Goal: Transaction & Acquisition: Purchase product/service

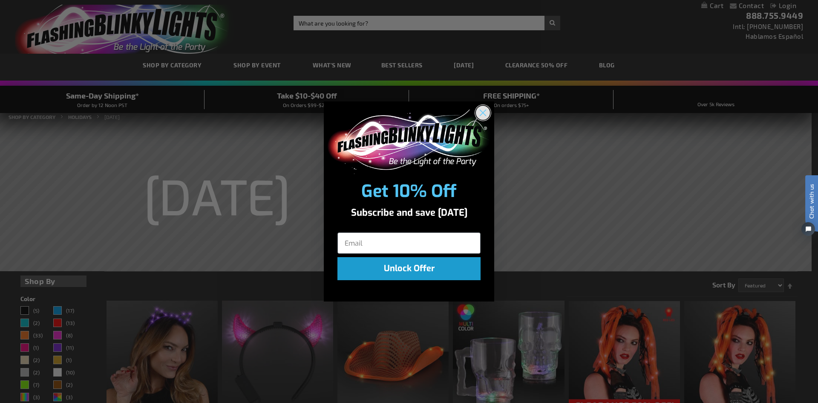
click at [480, 112] on circle "Close dialog" at bounding box center [483, 113] width 14 height 14
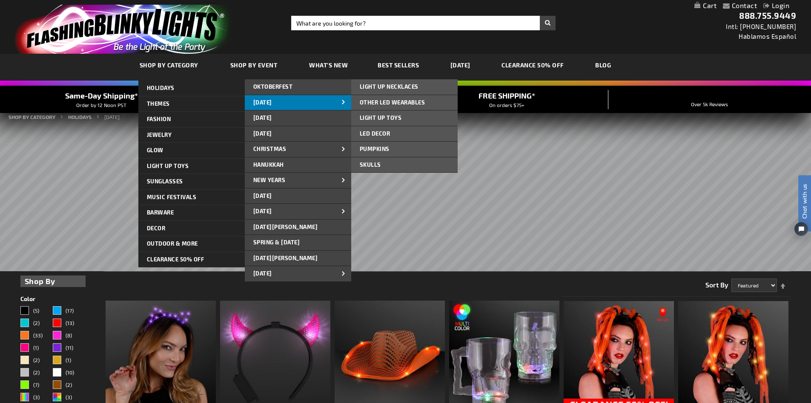
click at [289, 101] on link "[DATE]" at bounding box center [298, 102] width 106 height 15
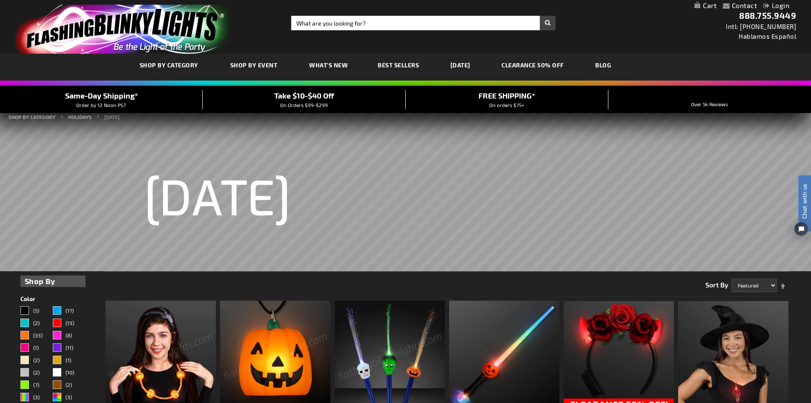
click at [466, 66] on link "[DATE]" at bounding box center [460, 65] width 33 height 29
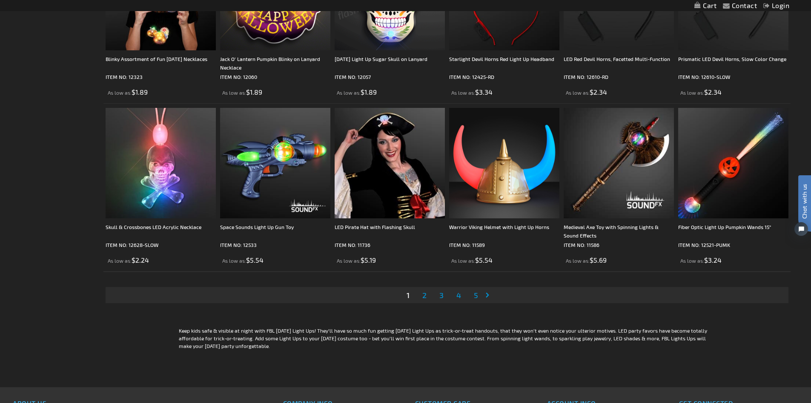
scroll to position [1704, 0]
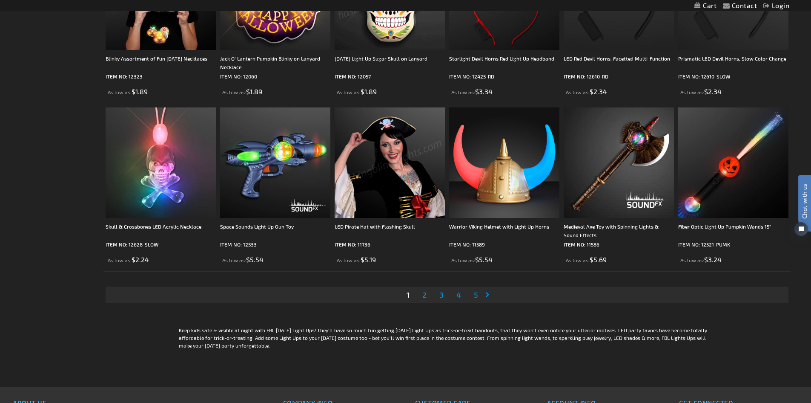
click at [425, 293] on span "2" at bounding box center [425, 294] width 4 height 9
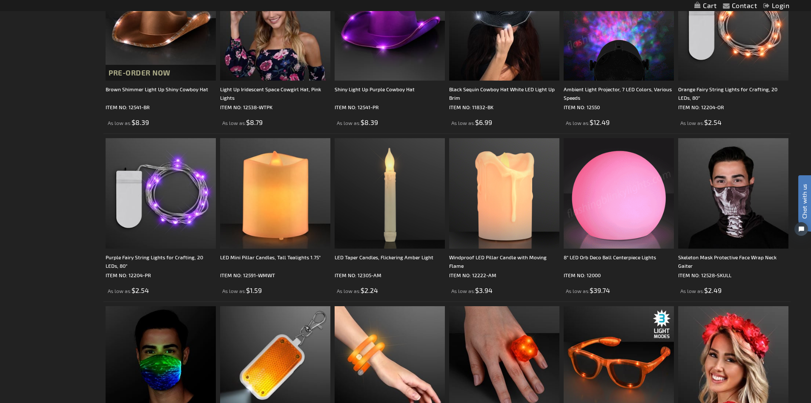
scroll to position [682, 0]
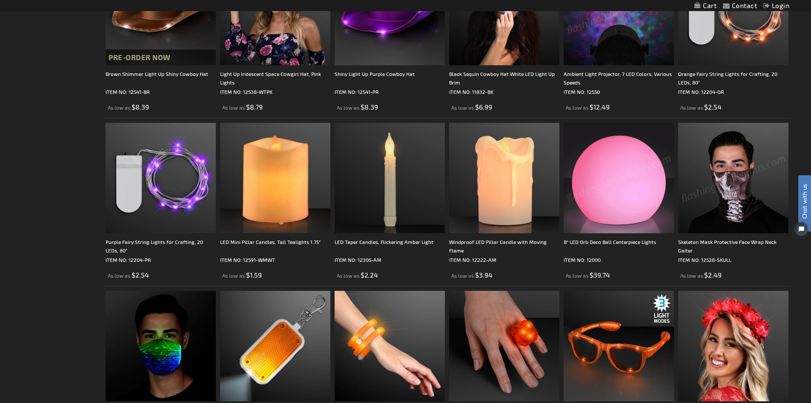
click at [698, 211] on img at bounding box center [734, 178] width 110 height 110
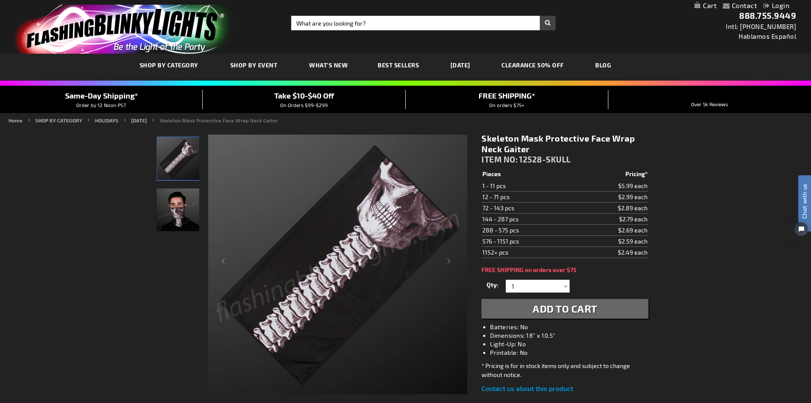
drag, startPoint x: 775, startPoint y: 0, endPoint x: 677, endPoint y: 202, distance: 225.0
click at [677, 202] on div "Contact Compare Products Login Skip to Content My Cart My Cart Close You have n…" at bounding box center [405, 381] width 811 height 763
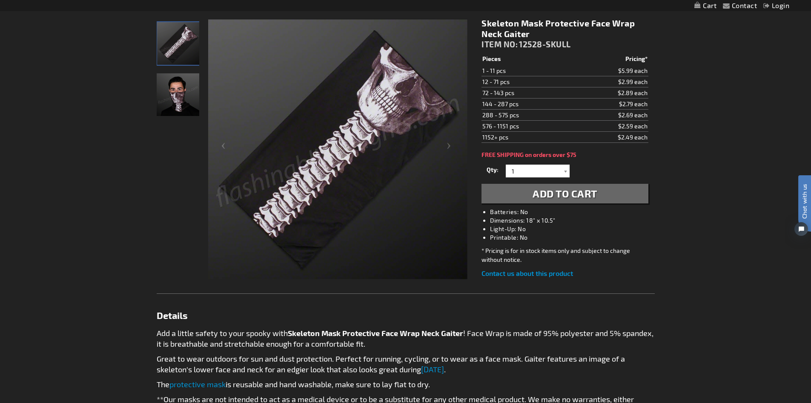
scroll to position [62, 0]
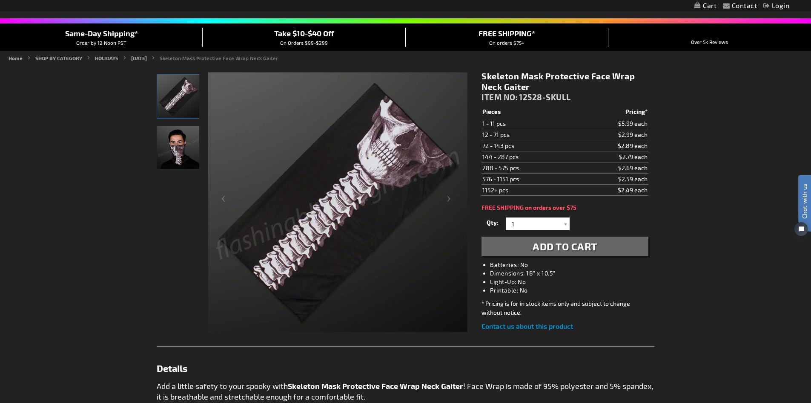
click at [582, 247] on span "Add to Cart" at bounding box center [565, 246] width 65 height 12
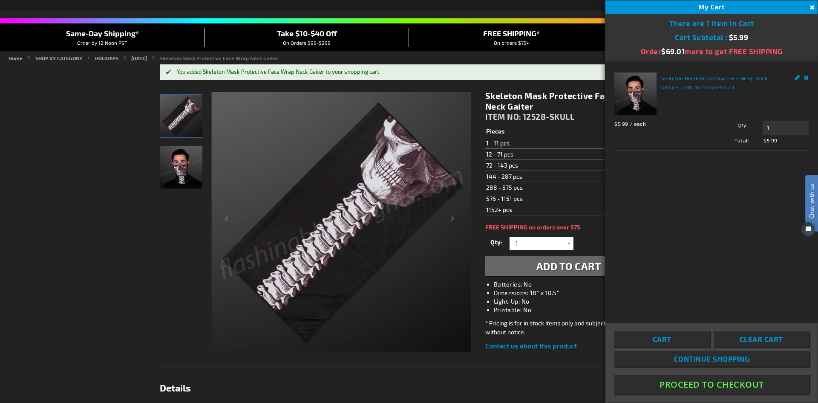
click at [467, 68] on div "You added Skeleton Mask Protective Face Wrap Neck Gaiter to your shopping cart." at bounding box center [409, 71] width 498 height 15
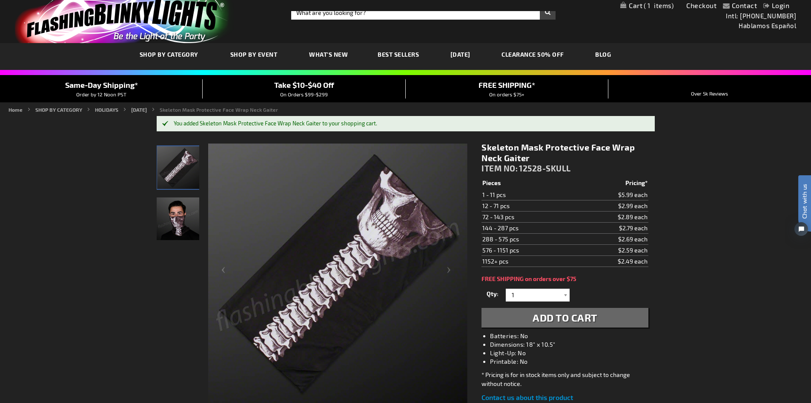
scroll to position [0, 0]
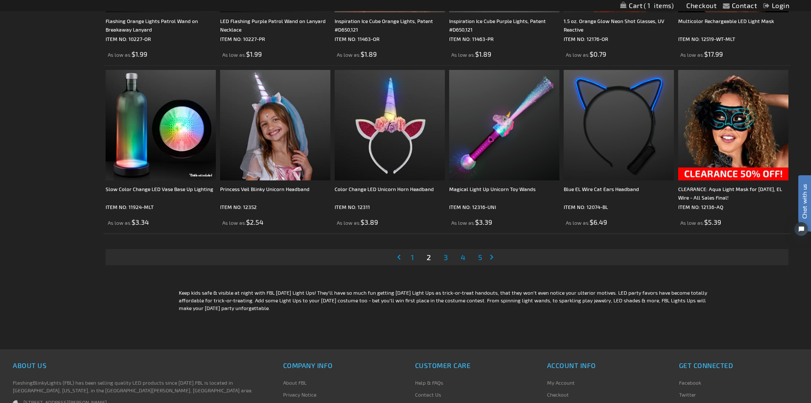
scroll to position [1747, 0]
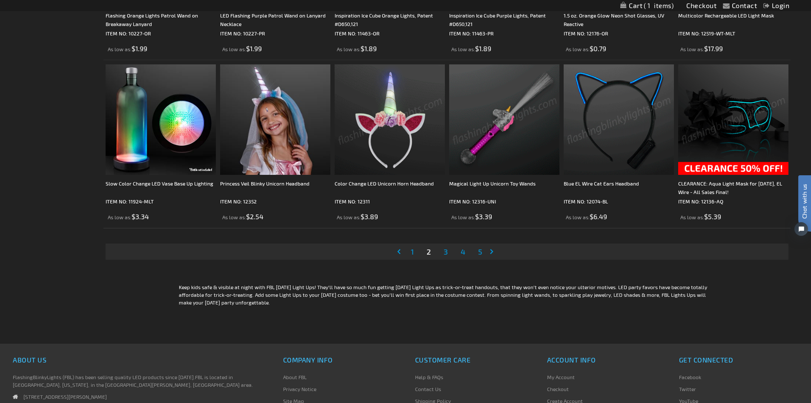
click at [705, 135] on img at bounding box center [734, 119] width 110 height 110
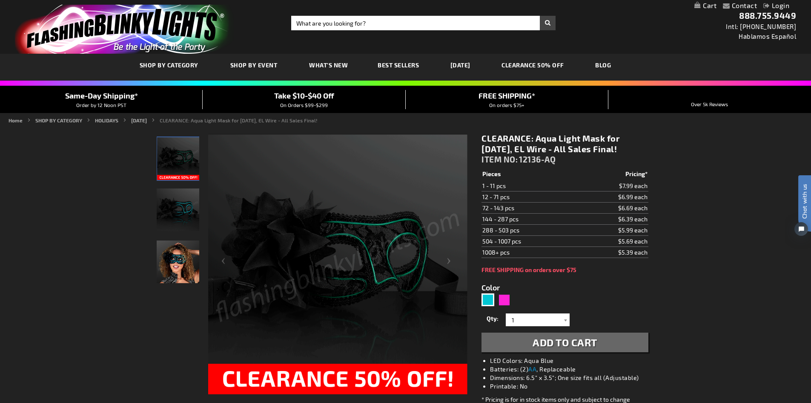
click at [591, 343] on span "Add to Cart" at bounding box center [565, 342] width 65 height 12
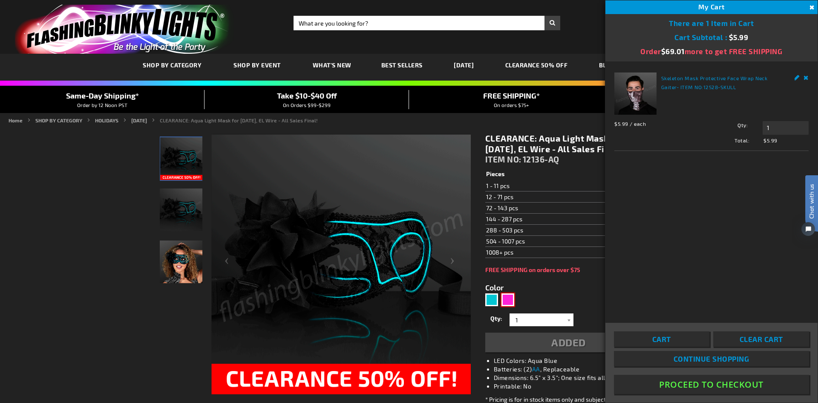
click at [507, 299] on div "Pink" at bounding box center [507, 299] width 13 height 13
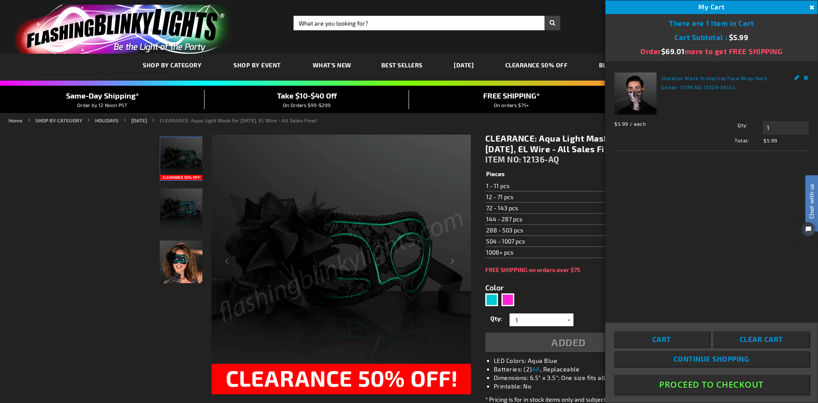
type input "5639"
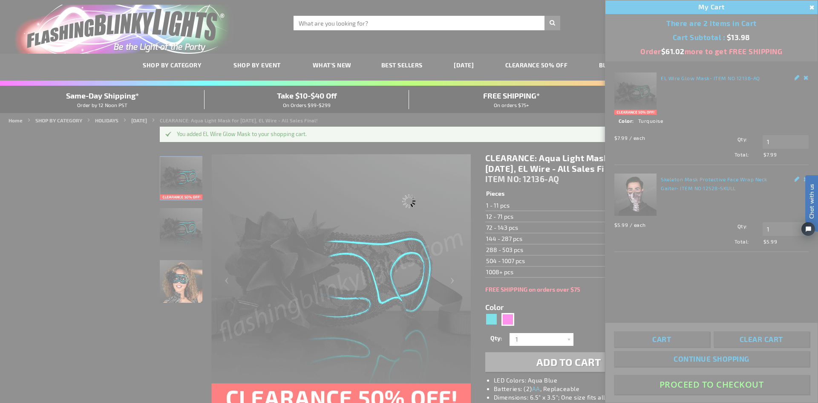
type input "12136-PK"
type input "Customize - CLEARANCE: Pink Light Mask for Mardi Gras, EL Wire - All Sales Fina…"
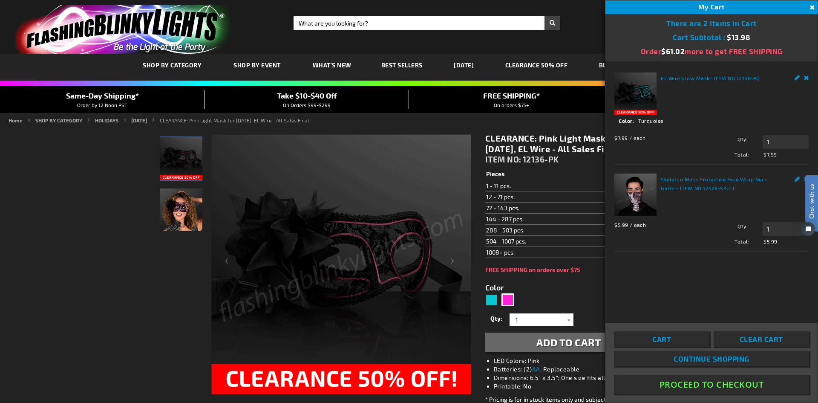
click at [596, 338] on span "Add to Cart" at bounding box center [568, 342] width 65 height 12
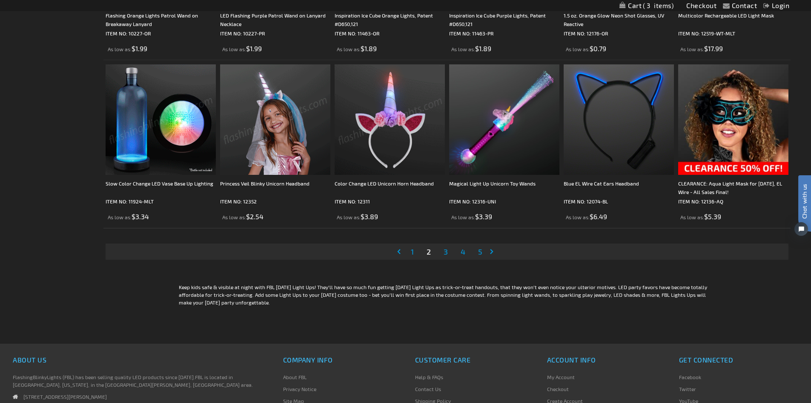
click at [446, 253] on span "3" at bounding box center [446, 251] width 4 height 9
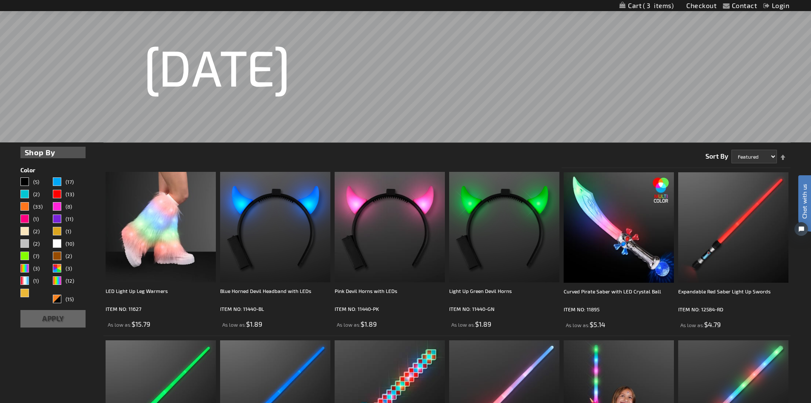
scroll to position [170, 0]
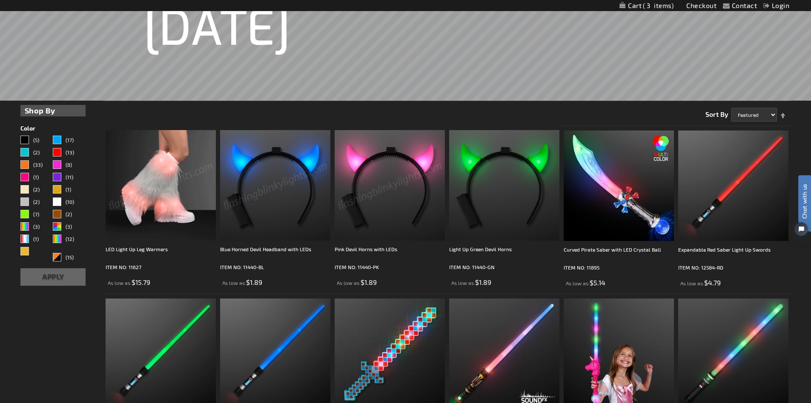
click at [187, 170] on img at bounding box center [161, 185] width 110 height 110
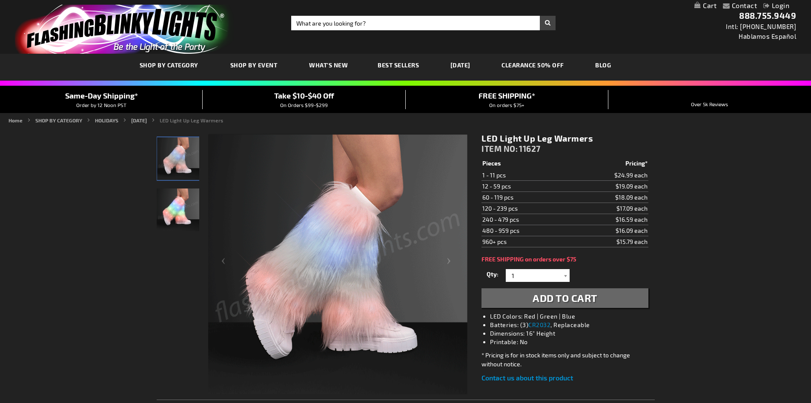
click at [602, 294] on button "Add to Cart" at bounding box center [565, 298] width 167 height 20
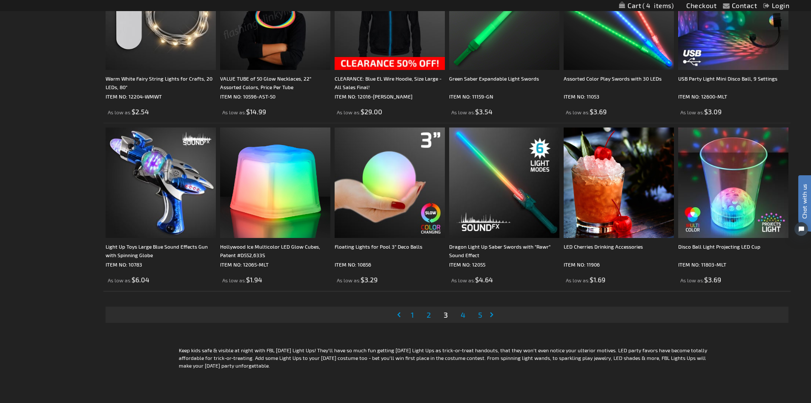
scroll to position [1705, 0]
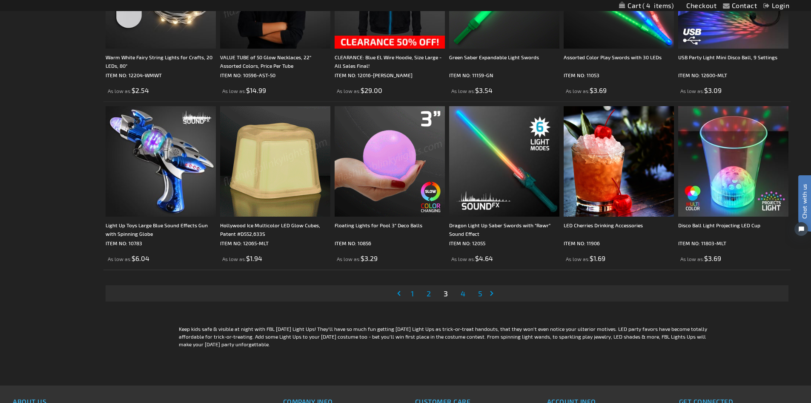
click at [464, 293] on span "4" at bounding box center [463, 292] width 5 height 9
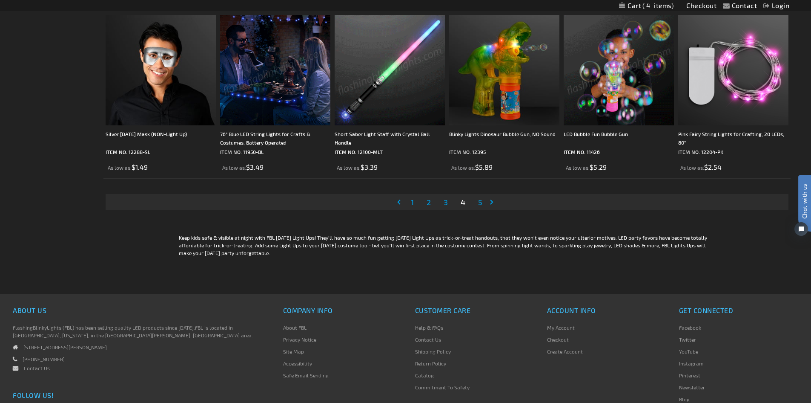
scroll to position [1746, 0]
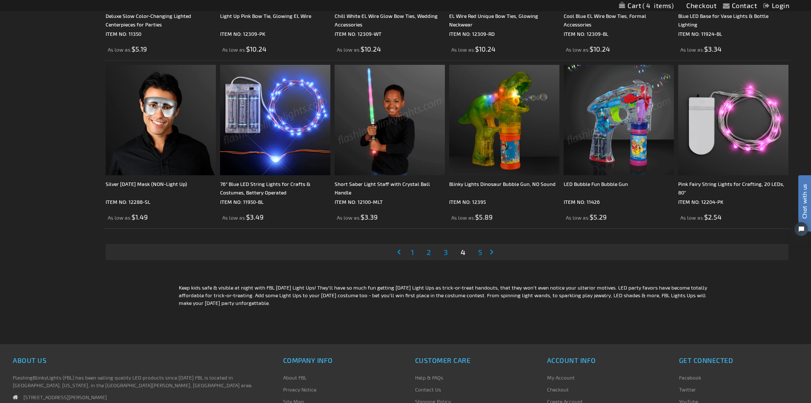
click at [479, 253] on span "5" at bounding box center [480, 251] width 4 height 9
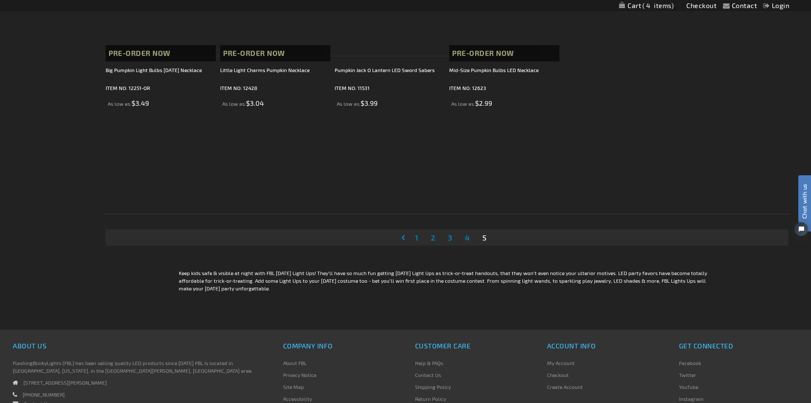
scroll to position [1065, 0]
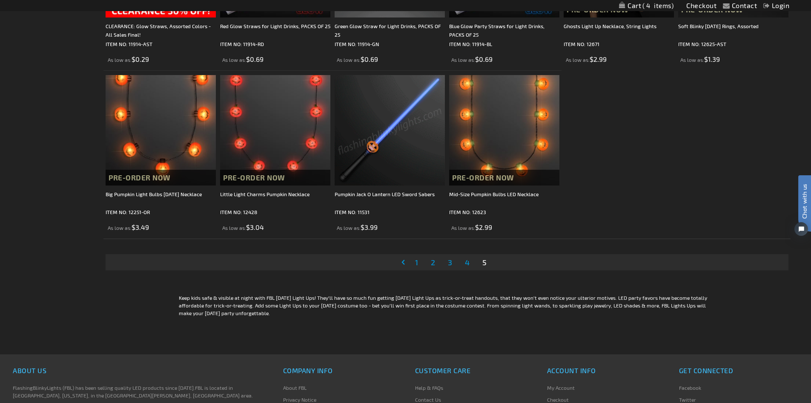
click at [468, 263] on span "4" at bounding box center [467, 261] width 5 height 9
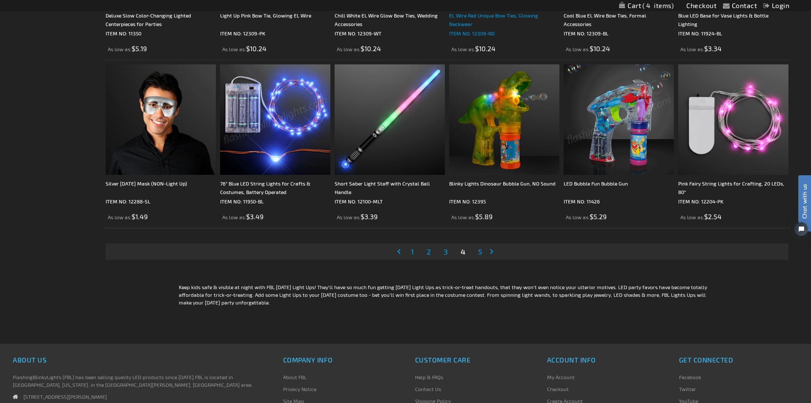
scroll to position [1789, 0]
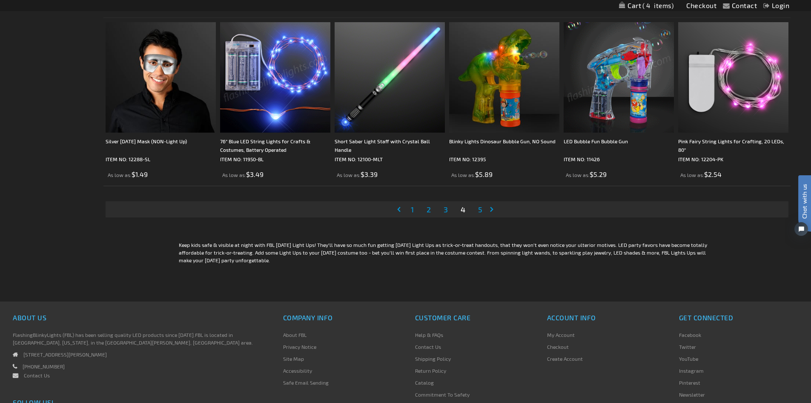
click at [444, 212] on span "3" at bounding box center [446, 208] width 4 height 9
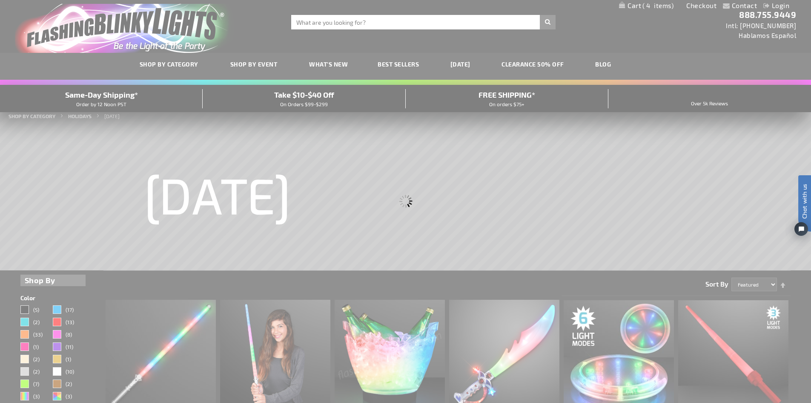
scroll to position [0, 0]
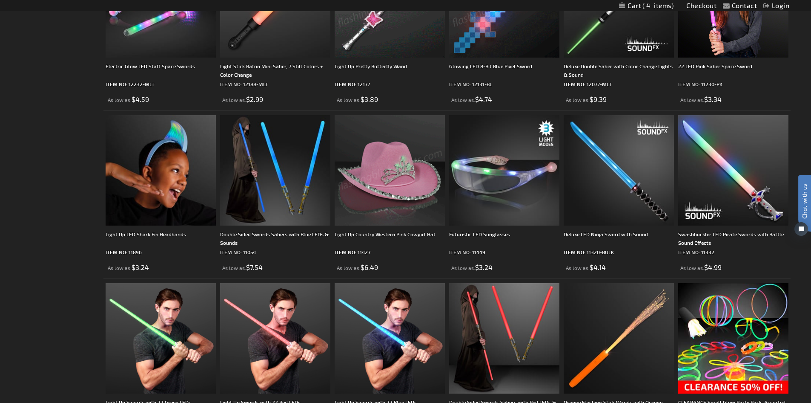
scroll to position [682, 0]
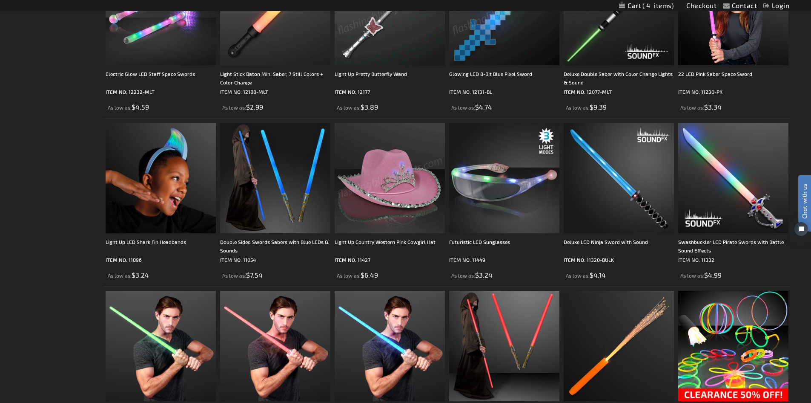
click at [367, 169] on img at bounding box center [390, 178] width 110 height 110
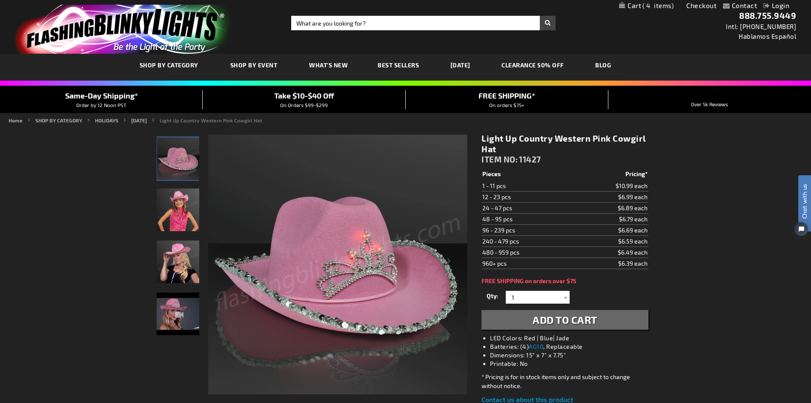
click at [519, 318] on button "Add to Cart" at bounding box center [565, 320] width 167 height 20
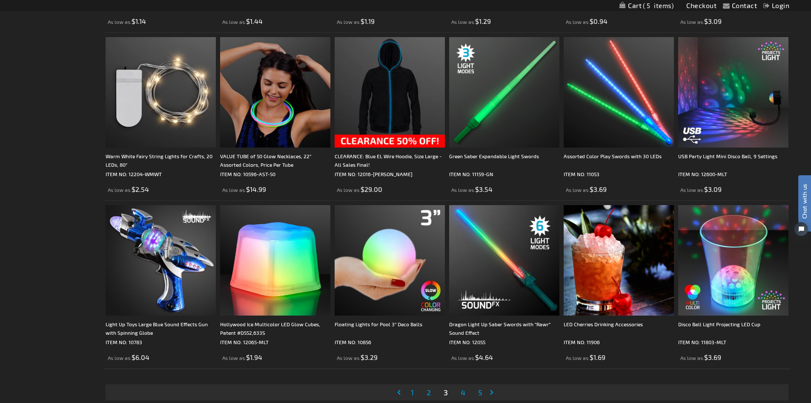
scroll to position [1619, 0]
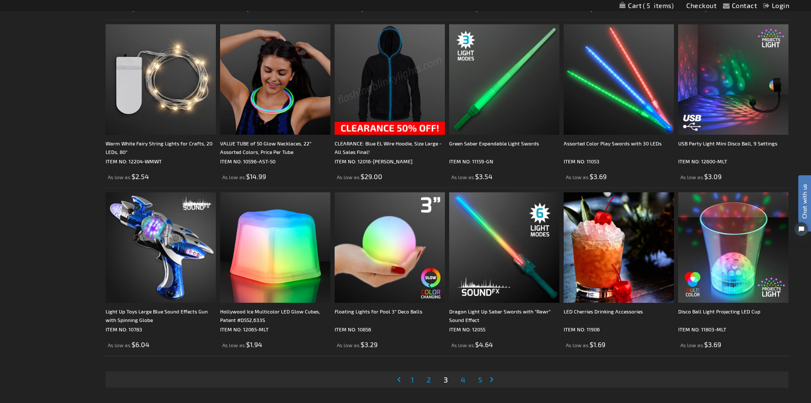
click at [369, 97] on img at bounding box center [390, 79] width 110 height 110
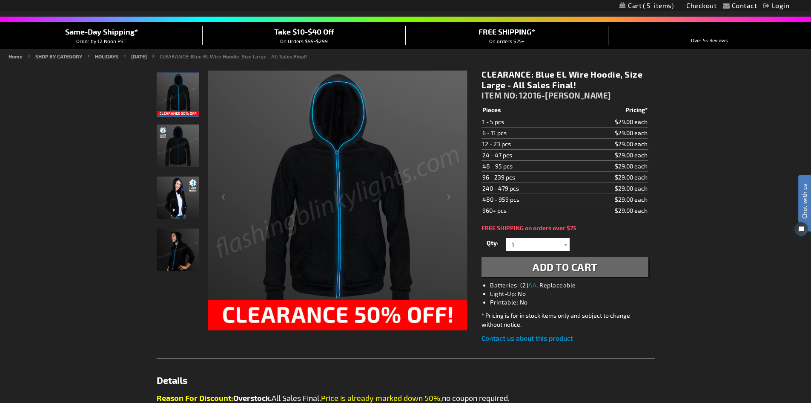
scroll to position [43, 0]
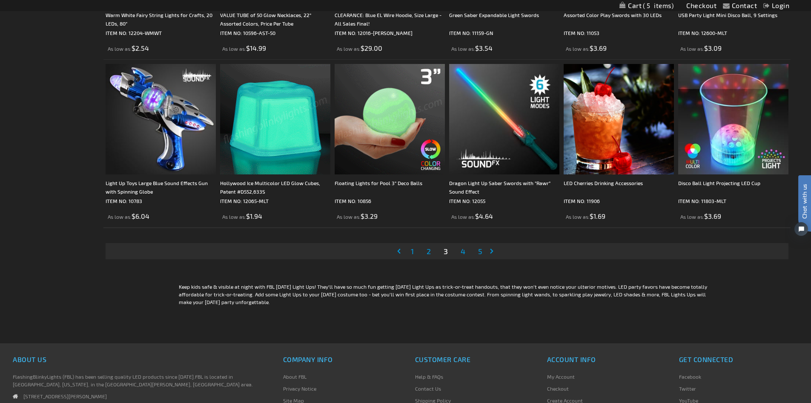
click at [429, 251] on span "2" at bounding box center [429, 250] width 4 height 9
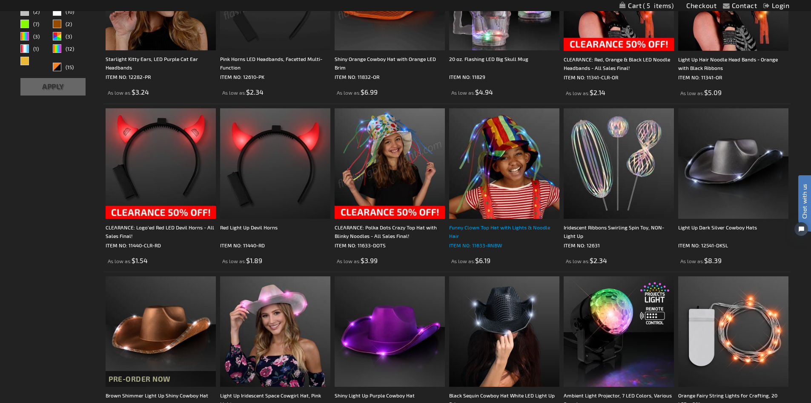
scroll to position [341, 0]
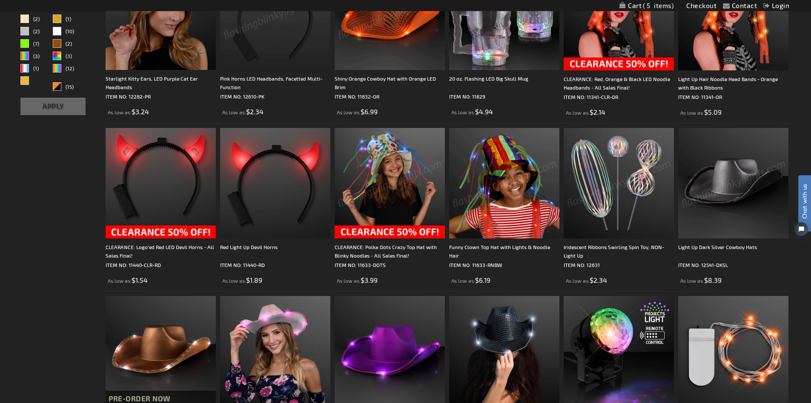
click at [721, 180] on img at bounding box center [734, 183] width 110 height 110
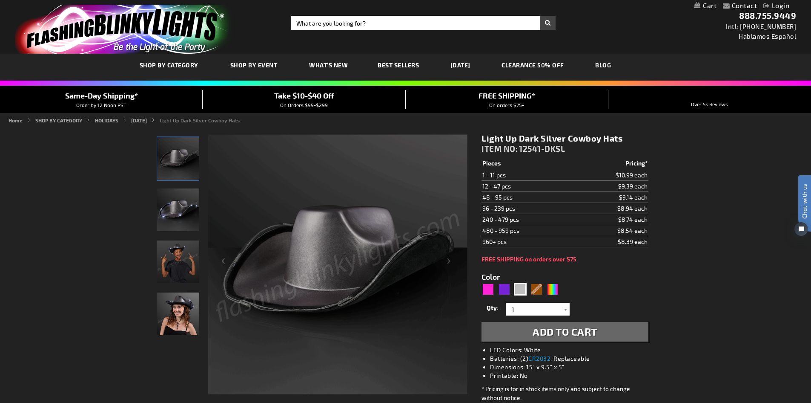
click at [613, 331] on button "Add to Cart" at bounding box center [565, 332] width 167 height 20
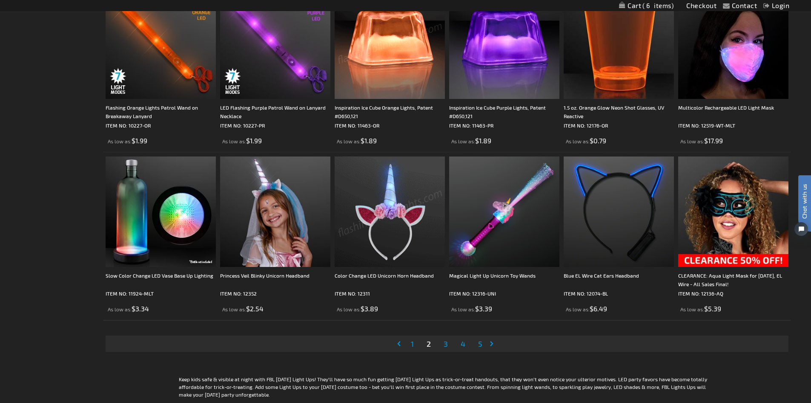
scroll to position [1704, 0]
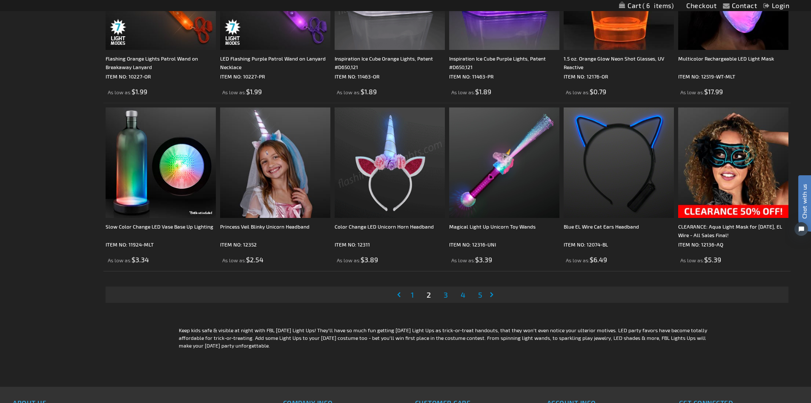
click at [446, 295] on span "3" at bounding box center [446, 294] width 4 height 9
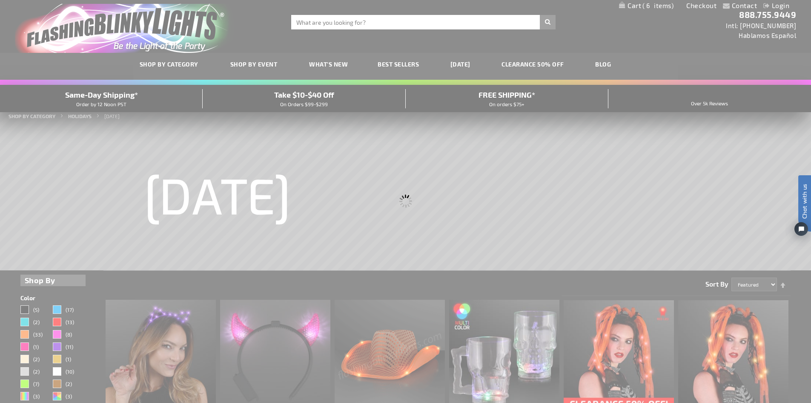
scroll to position [0, 0]
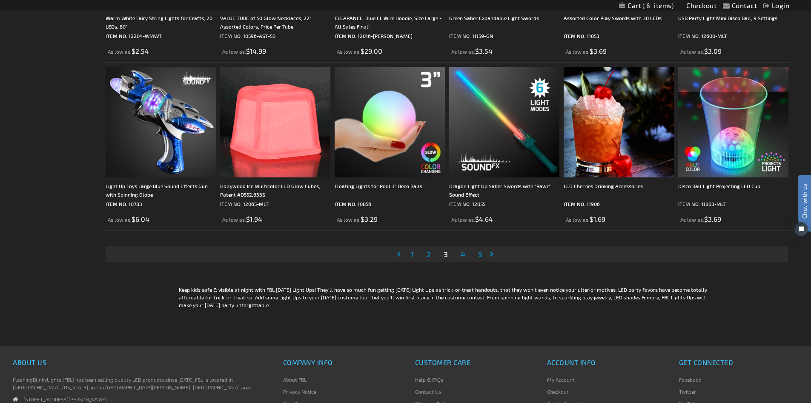
scroll to position [1746, 0]
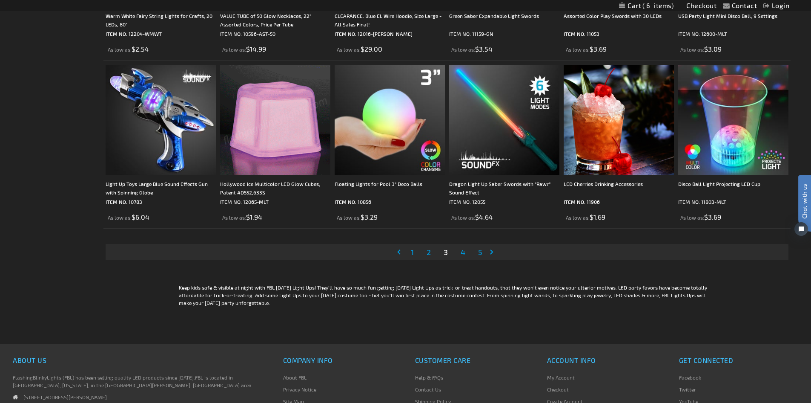
click at [427, 247] on span "2" at bounding box center [429, 251] width 4 height 9
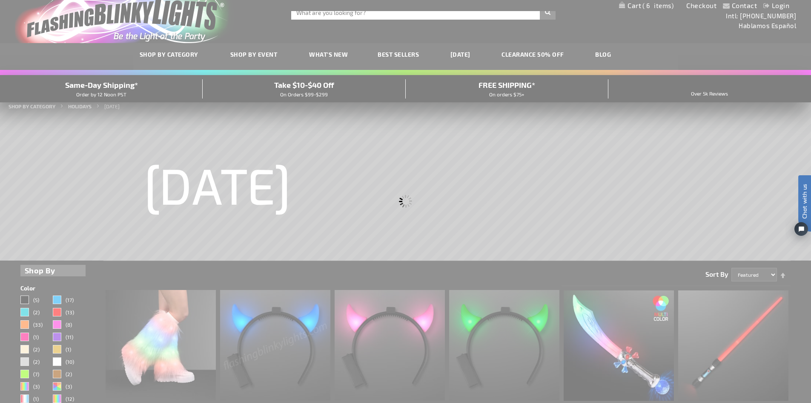
scroll to position [0, 0]
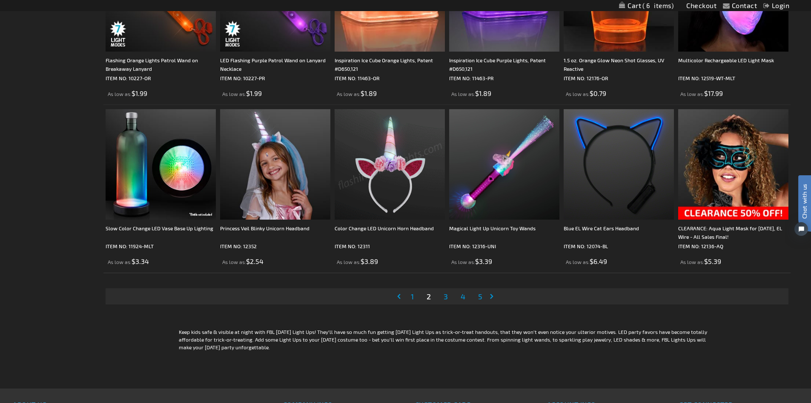
scroll to position [1704, 0]
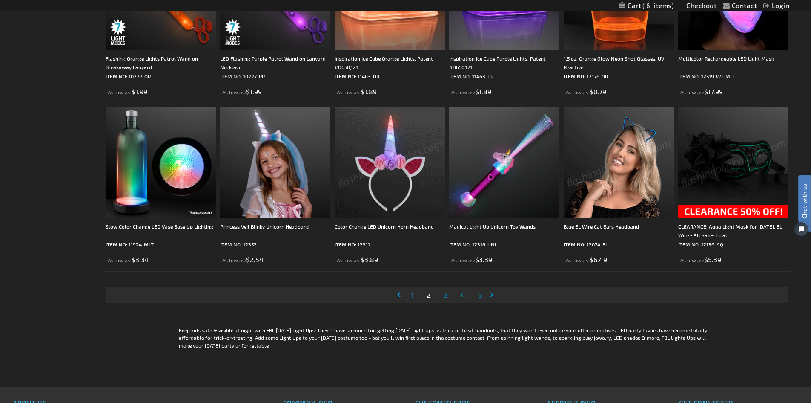
click at [730, 182] on img at bounding box center [734, 162] width 110 height 110
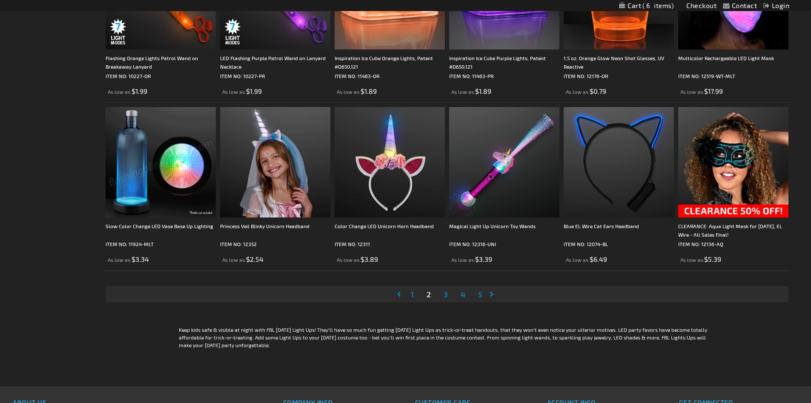
scroll to position [1704, 0]
click at [415, 295] on link "Page 1" at bounding box center [412, 294] width 6 height 13
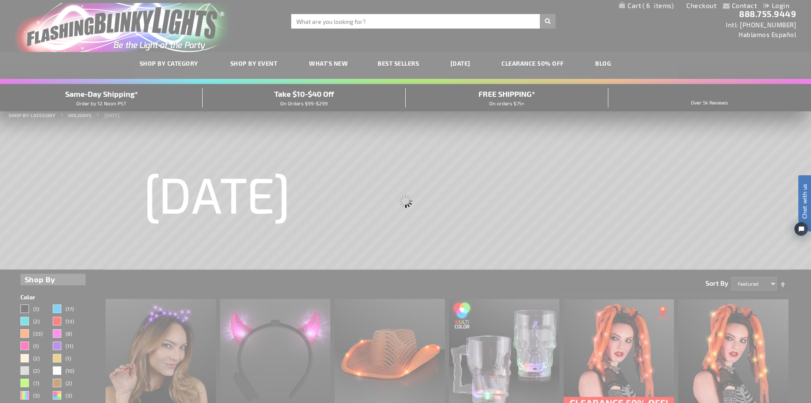
scroll to position [0, 0]
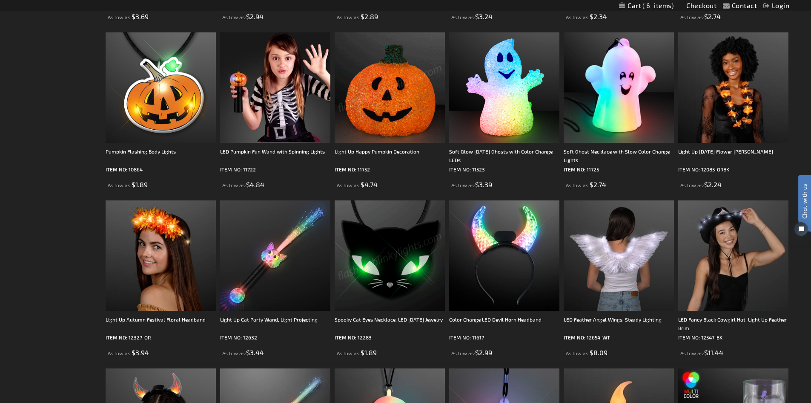
scroll to position [1150, 0]
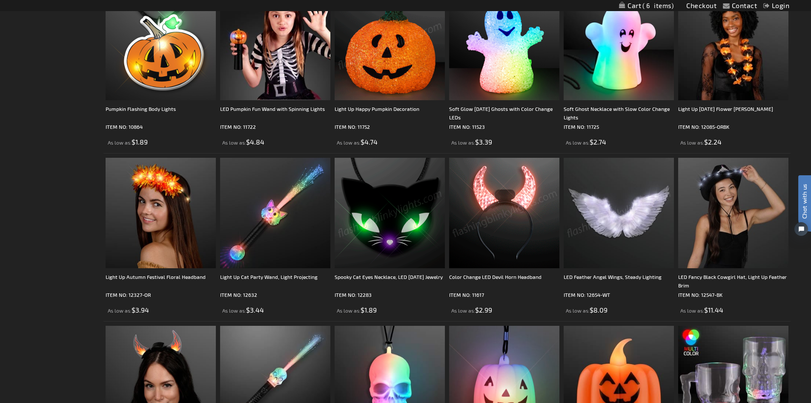
click at [601, 247] on img at bounding box center [619, 213] width 110 height 110
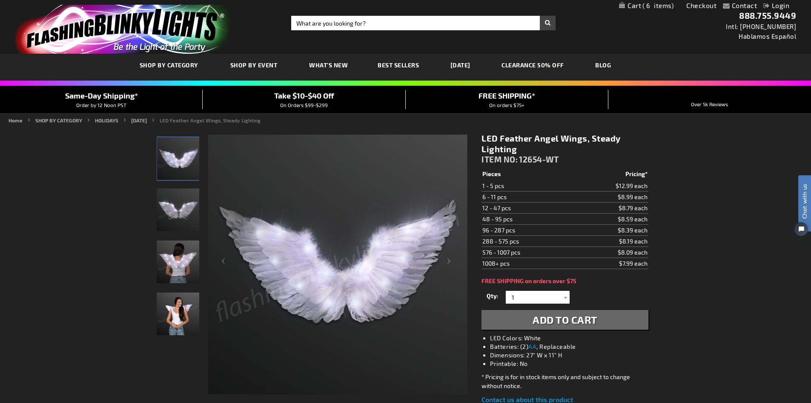
click at [528, 316] on button "Add to Cart" at bounding box center [565, 320] width 167 height 20
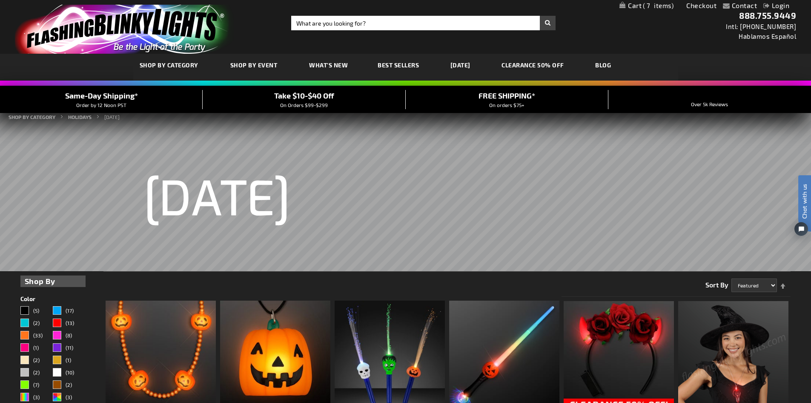
click at [640, 3] on link "My Cart 7 7 items" at bounding box center [647, 6] width 54 height 8
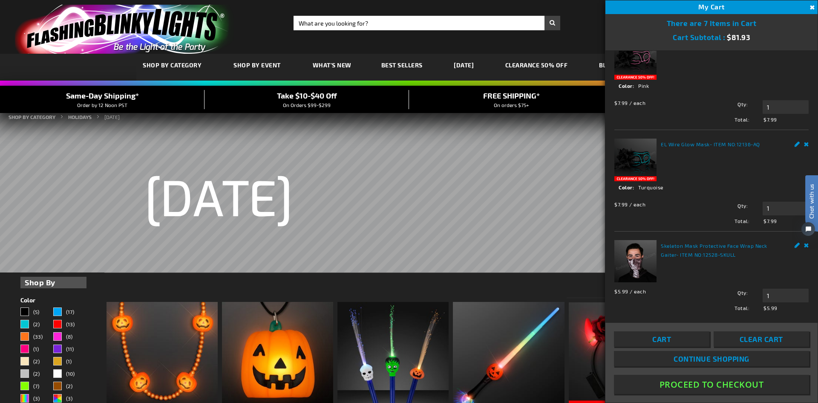
scroll to position [392, 0]
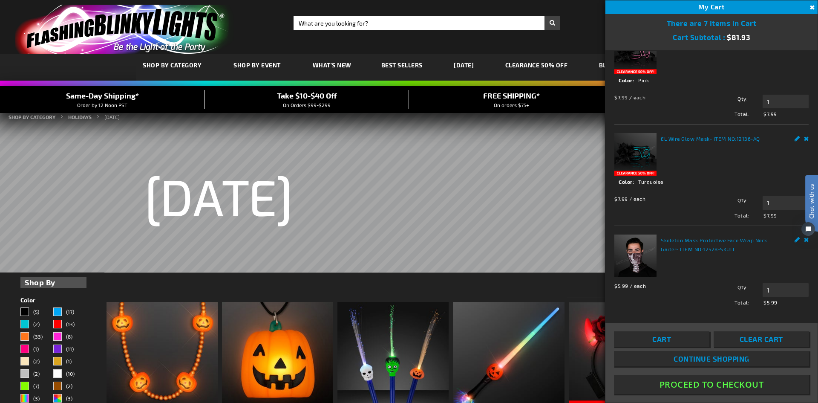
click at [667, 237] on link "Skeleton Mask Protective Face Wrap Neck Gaiter" at bounding box center [714, 244] width 106 height 15
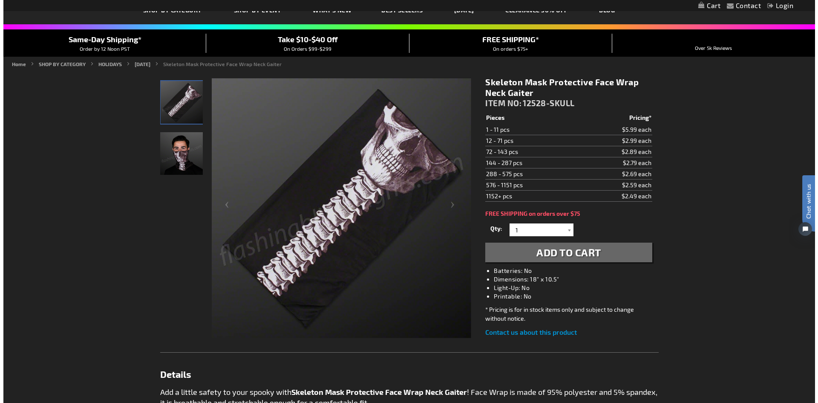
scroll to position [43, 0]
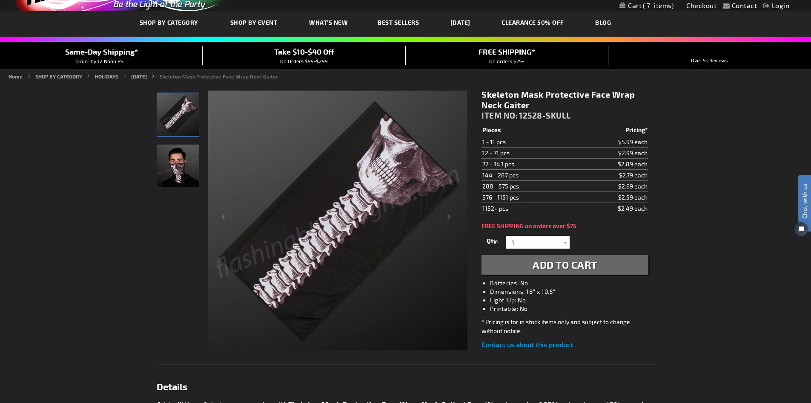
click at [639, 6] on link "My Cart 7 7 items" at bounding box center [647, 6] width 54 height 8
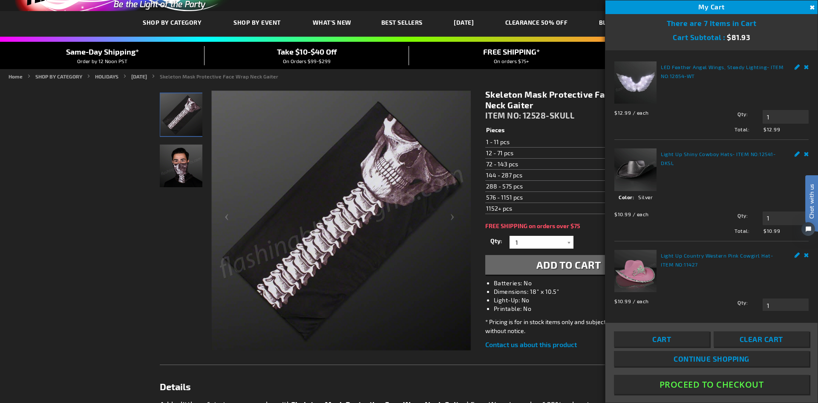
click at [679, 153] on link "Light Up Shiny Cowboy Hats" at bounding box center [697, 154] width 72 height 6
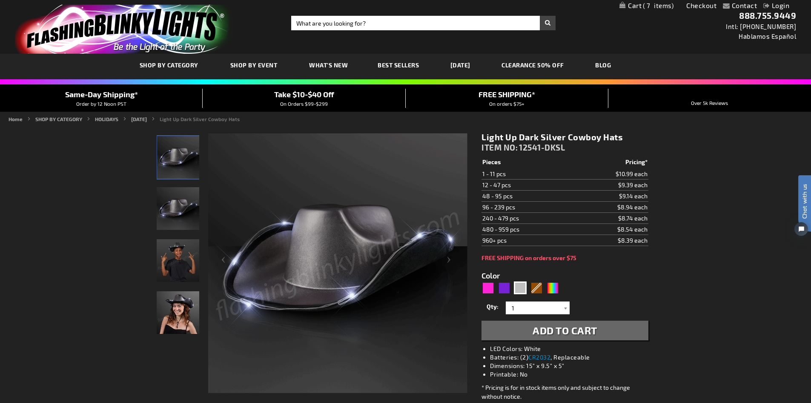
click at [633, 6] on link "My Cart 7 7 items" at bounding box center [647, 6] width 54 height 8
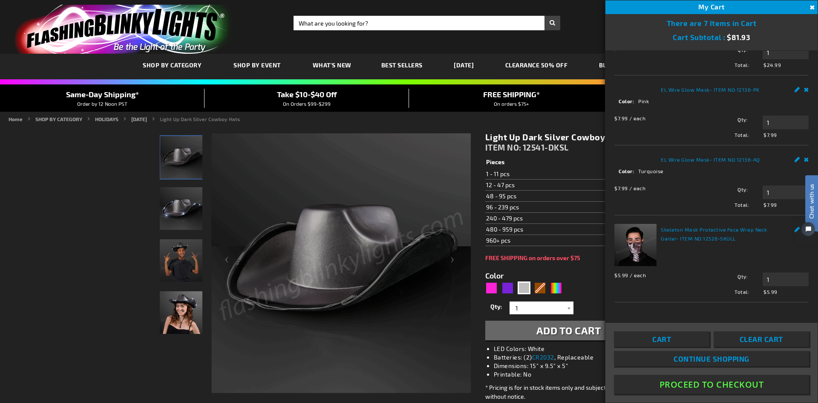
scroll to position [298, 0]
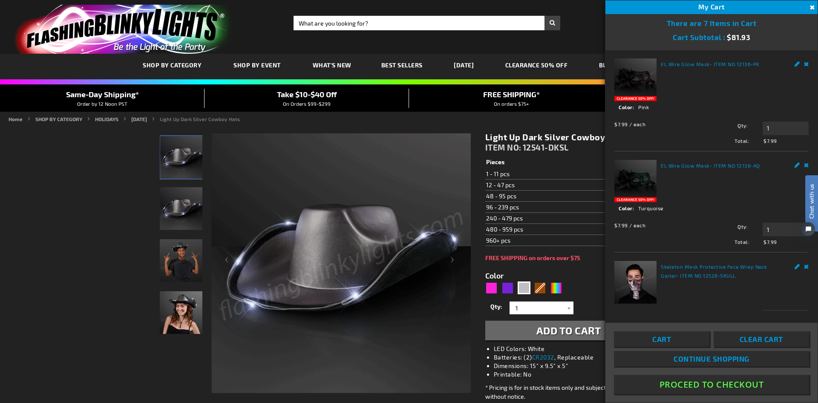
click at [704, 67] on link "EL Wire Glow Mask" at bounding box center [685, 64] width 49 height 6
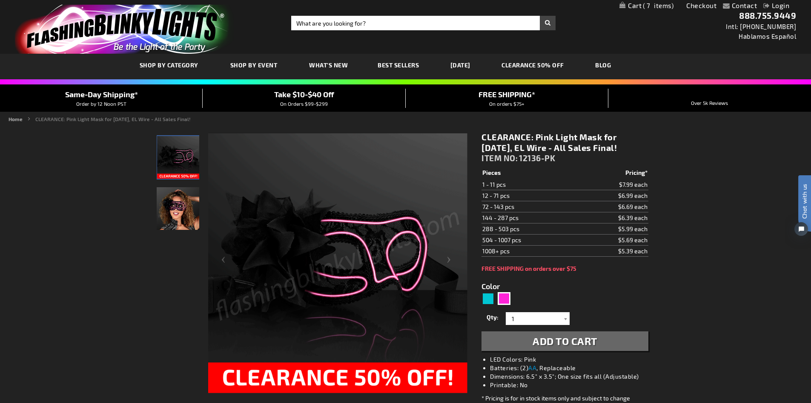
click at [633, 3] on link "My Cart 7 7 items" at bounding box center [647, 6] width 54 height 8
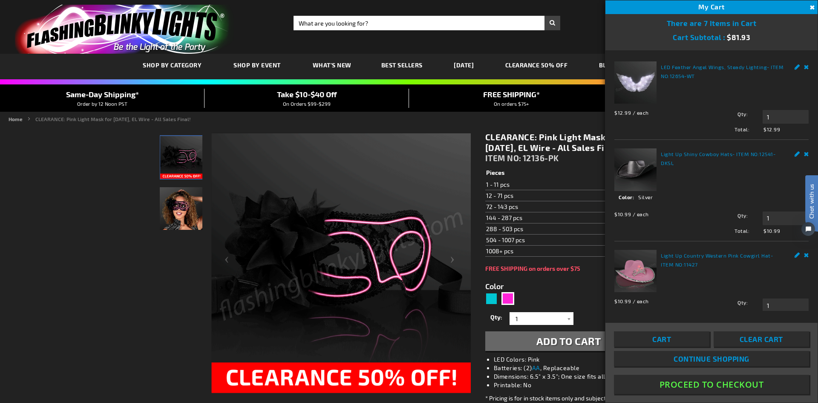
click at [673, 67] on link "LED Feather Angel Wings, Steady Lighting" at bounding box center [714, 67] width 106 height 6
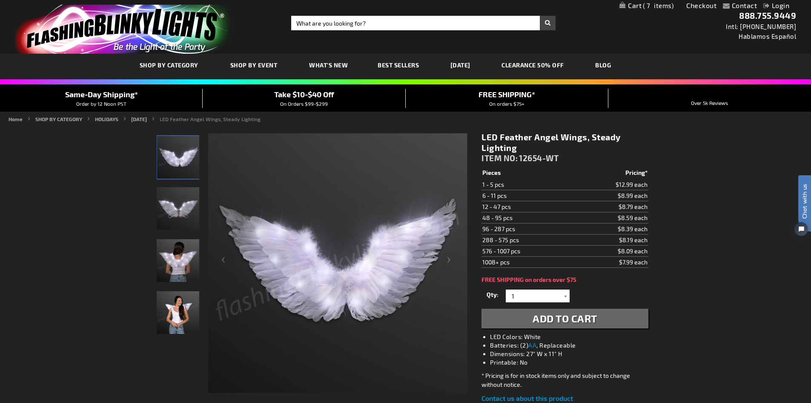
click at [637, 8] on link "My Cart 7 7 items" at bounding box center [647, 6] width 54 height 8
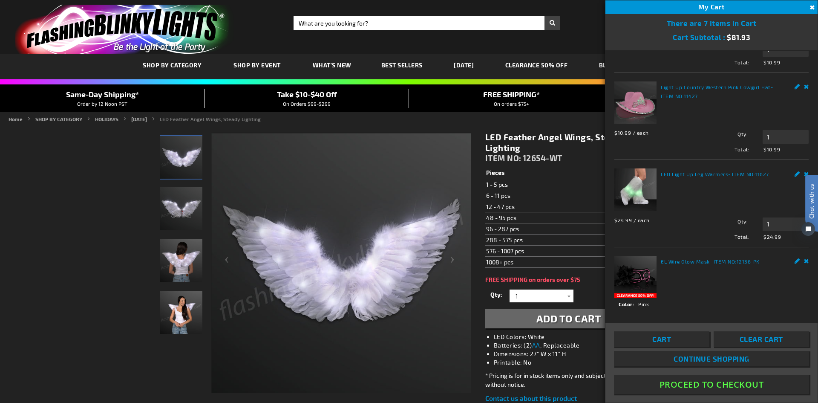
scroll to position [170, 0]
click at [677, 169] on link "LED Light Up Leg Warmers" at bounding box center [694, 172] width 67 height 6
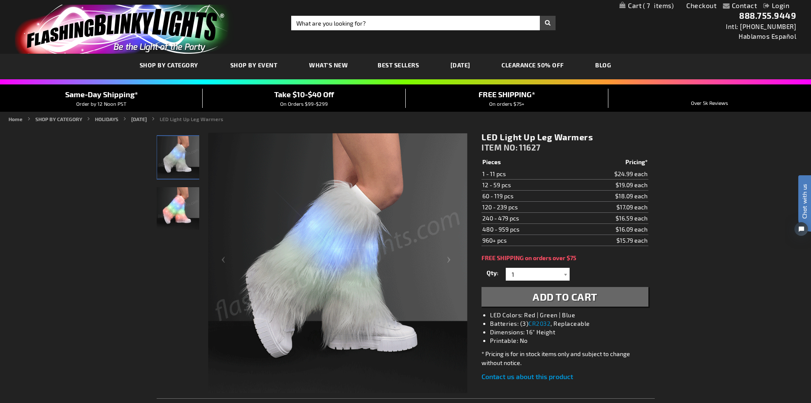
click at [182, 252] on div at bounding box center [178, 262] width 43 height 261
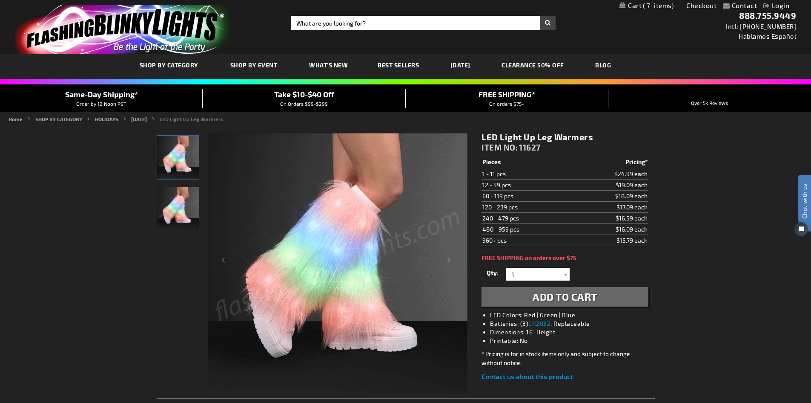
click at [640, 5] on link "My Cart 7 7 items" at bounding box center [647, 6] width 54 height 8
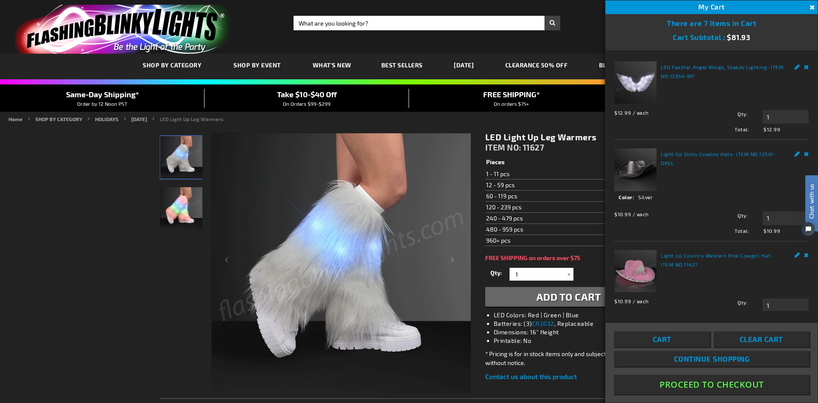
click at [675, 68] on link "LED Feather Angel Wings, Steady Lighting" at bounding box center [714, 67] width 106 height 6
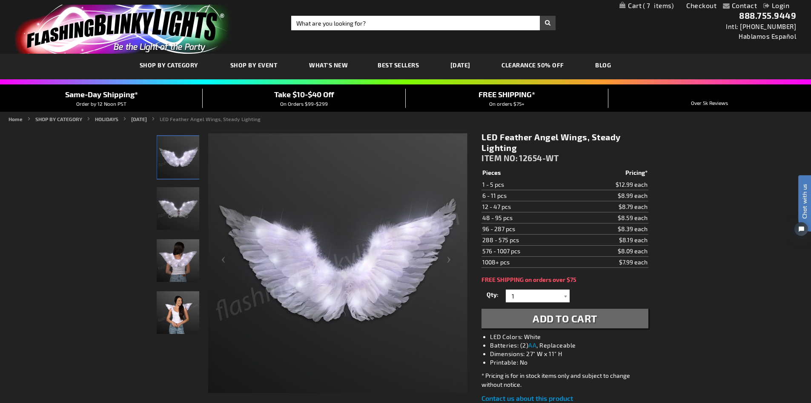
click at [635, 4] on link "My Cart 7 7 items" at bounding box center [647, 6] width 54 height 8
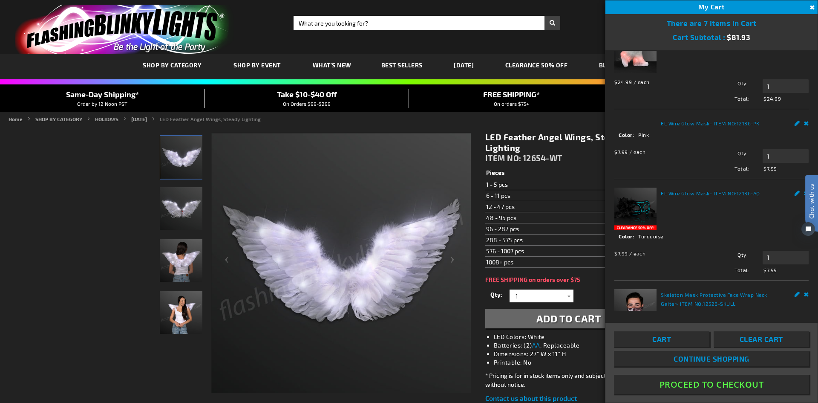
scroll to position [298, 0]
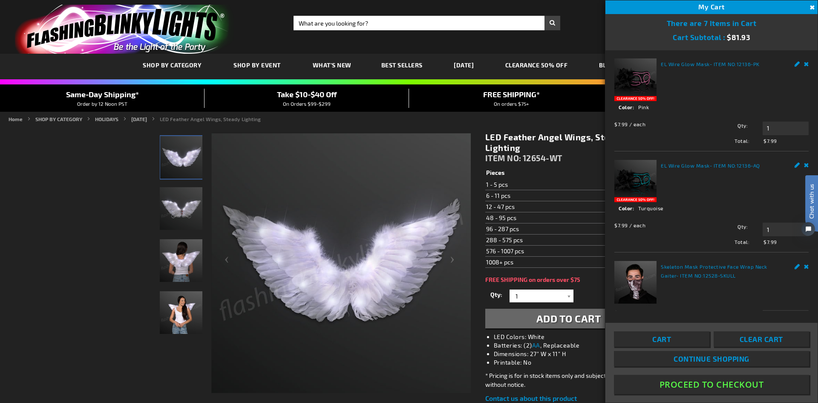
click at [689, 67] on link "EL Wire Glow Mask" at bounding box center [685, 64] width 49 height 6
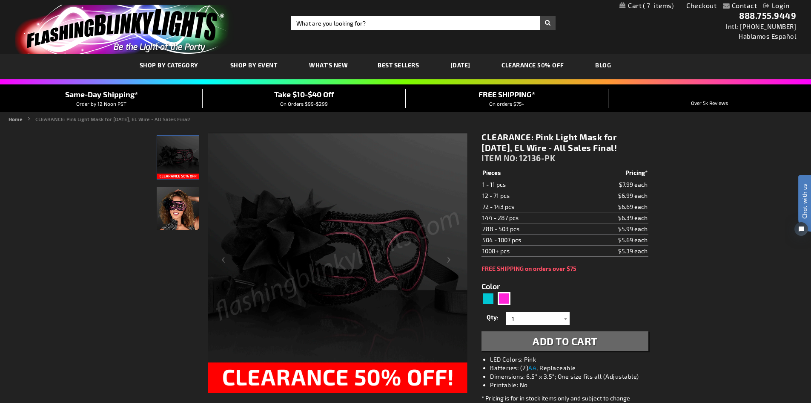
click at [640, 8] on link "My Cart 7 7 items" at bounding box center [647, 6] width 54 height 8
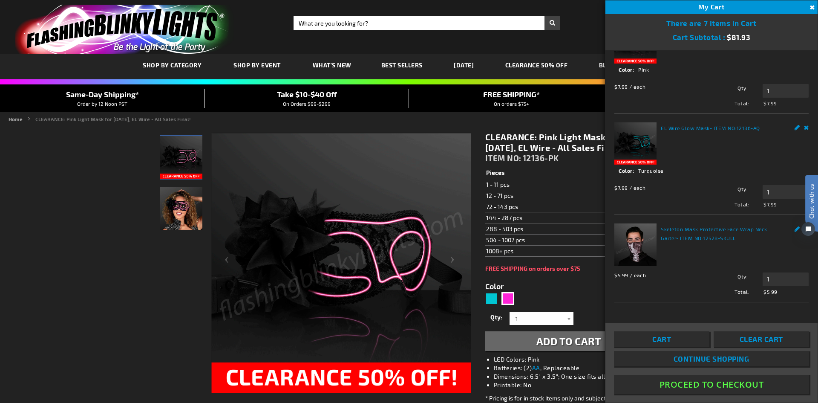
scroll to position [392, 0]
click at [696, 231] on link "Skeleton Mask Protective Face Wrap Neck Gaiter" at bounding box center [714, 233] width 106 height 15
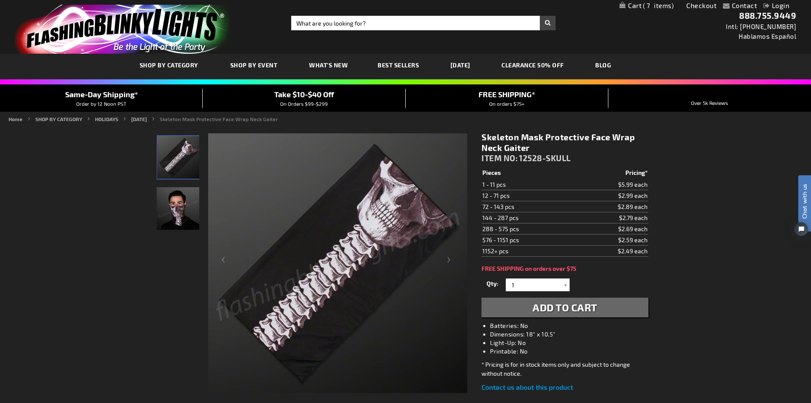
click at [639, 6] on link "My Cart 7 7 items" at bounding box center [647, 6] width 54 height 8
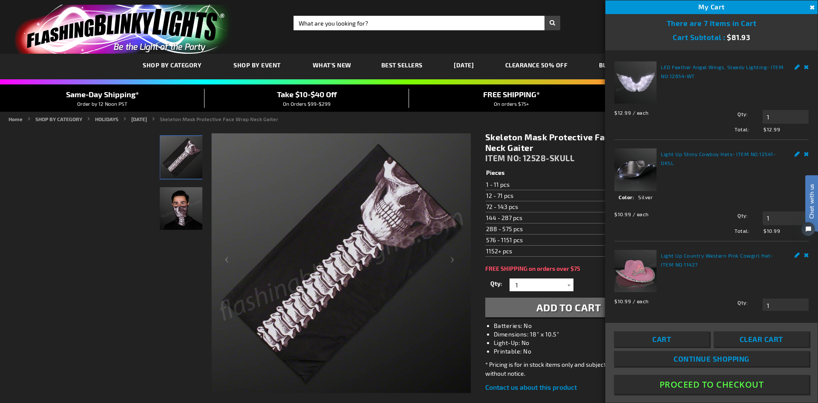
click at [679, 155] on link "Light Up Shiny Cowboy Hats" at bounding box center [697, 154] width 72 height 6
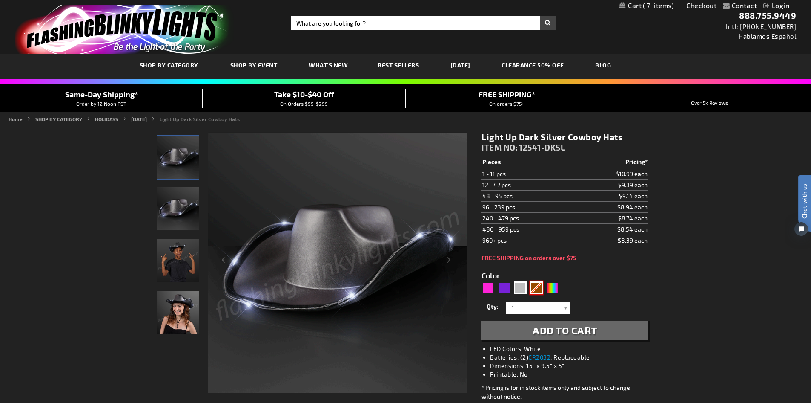
click at [537, 291] on div "Brown" at bounding box center [536, 287] width 13 height 13
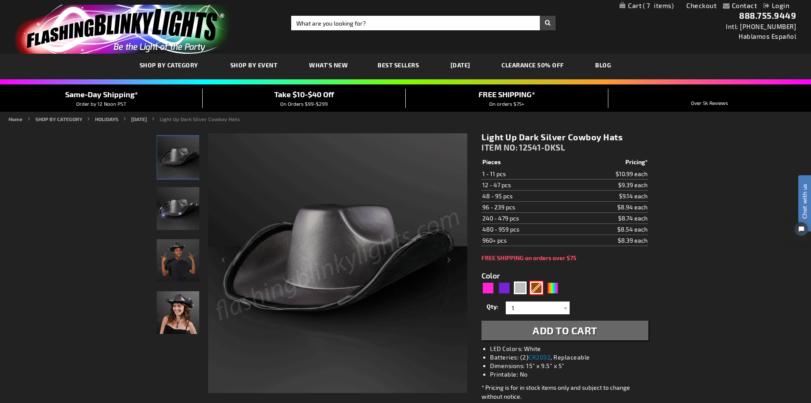
type input "5696"
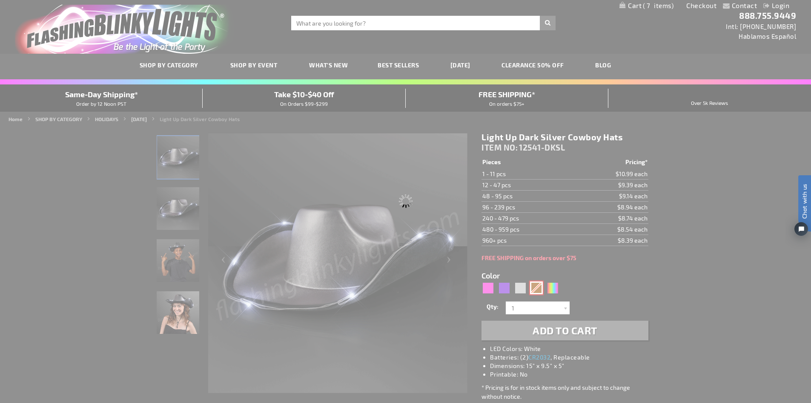
type input "12541-BR"
type input "Customize - Brown Shimmer Light Up Shiny Cowboy Hat - ITEM NO: 12541-BR"
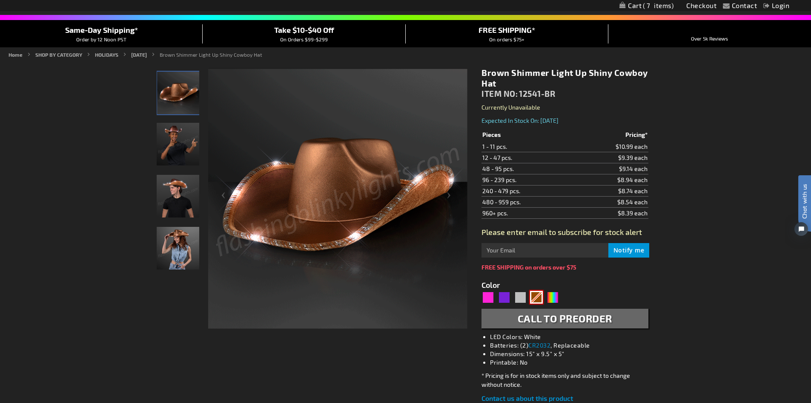
scroll to position [85, 0]
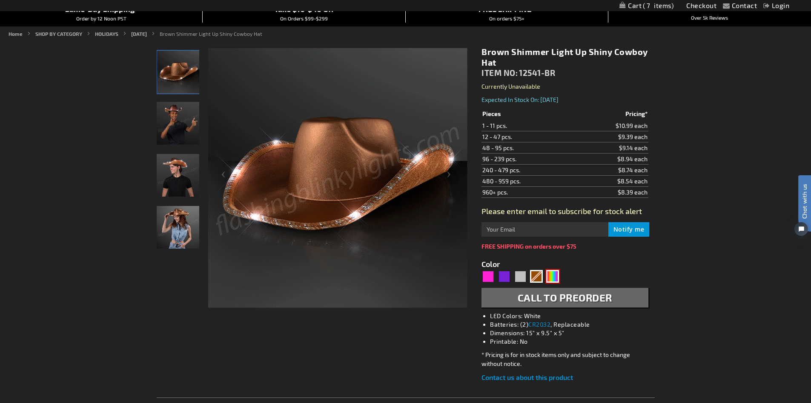
click at [552, 277] on div "Multicolor" at bounding box center [552, 276] width 13 height 13
type input "5659"
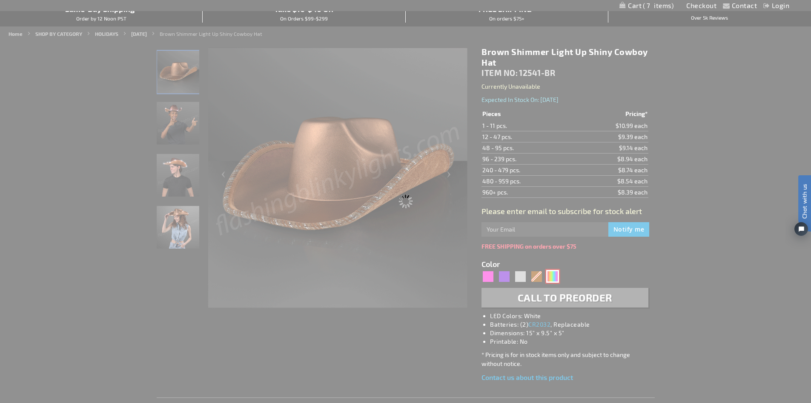
type input "12541-RNBW"
type input "Customize - Light Up Cowboy Shiny Rainbow Hat - ITEM NO: 12541-RNBW"
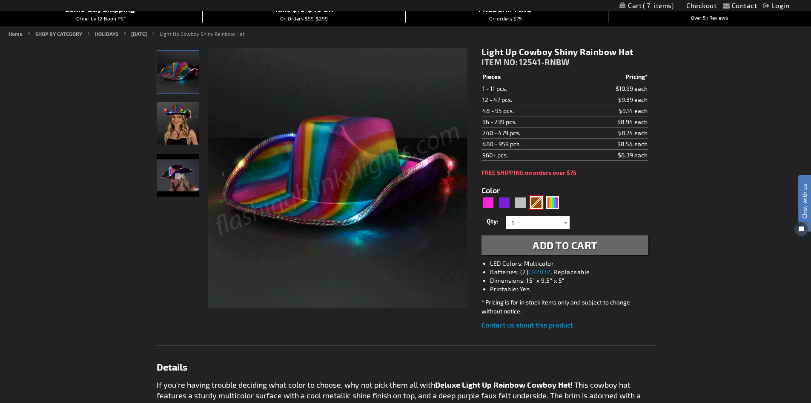
click at [535, 201] on div "Brown" at bounding box center [536, 202] width 13 height 13
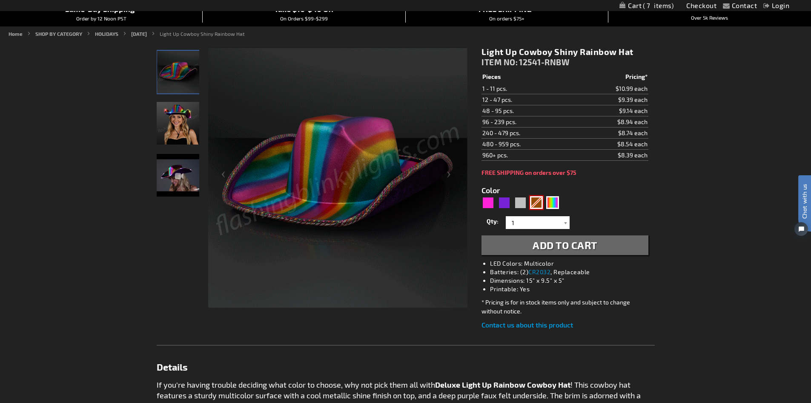
type input "5696"
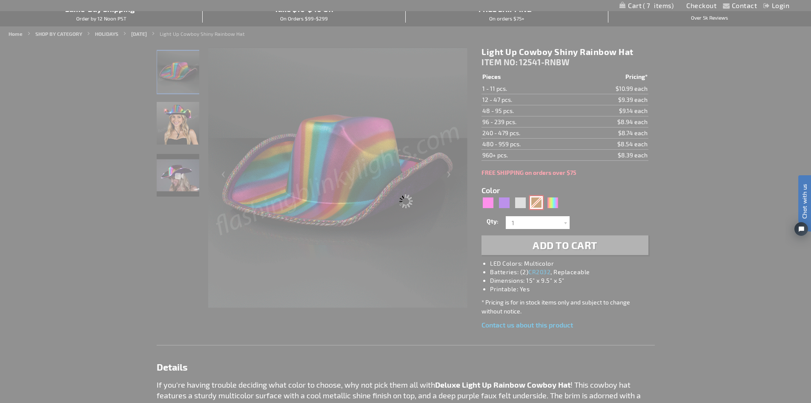
type input "12541-BR"
type input "Customize - Brown Shimmer Light Up Shiny Cowboy Hat - ITEM NO: 12541-BR"
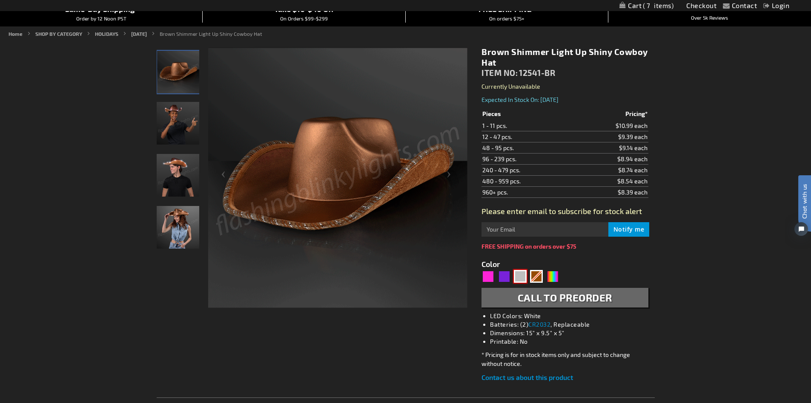
click at [523, 274] on div "Silver" at bounding box center [520, 276] width 13 height 13
type input "5644"
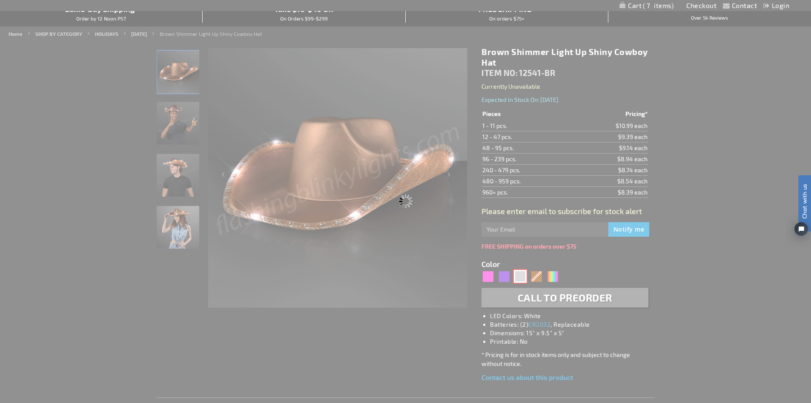
type input "12541-DKSL"
type input "Customize - Light Up Dark Silver Cowboy Hats - ITEM NO: 12541-DKSL"
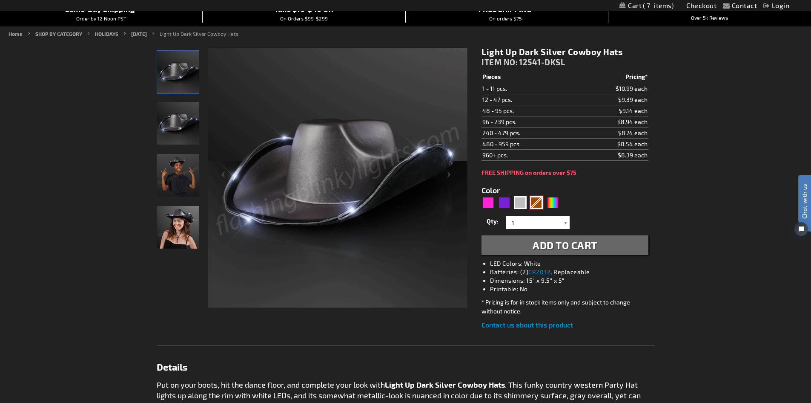
click at [534, 200] on div "Brown" at bounding box center [536, 202] width 13 height 13
type input "5696"
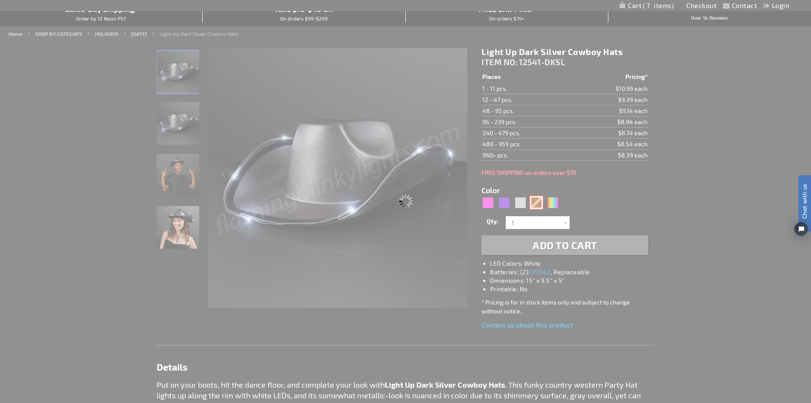
type input "12541-BR"
type input "Customize - Brown Shimmer Light Up Shiny Cowboy Hat - ITEM NO: 12541-BR"
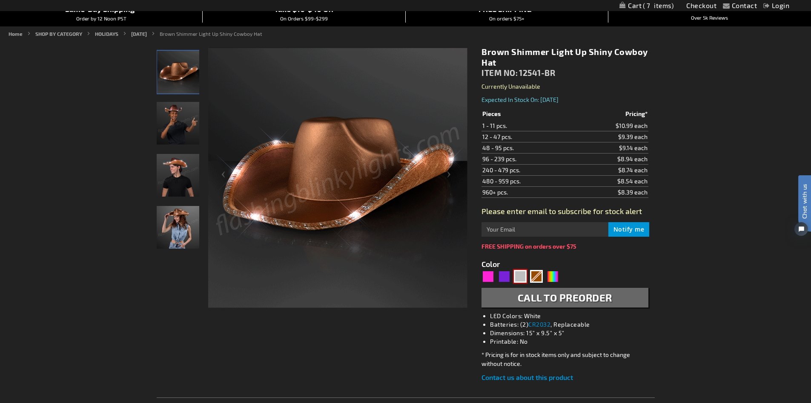
click at [522, 276] on div "Silver" at bounding box center [520, 276] width 13 height 13
type input "5644"
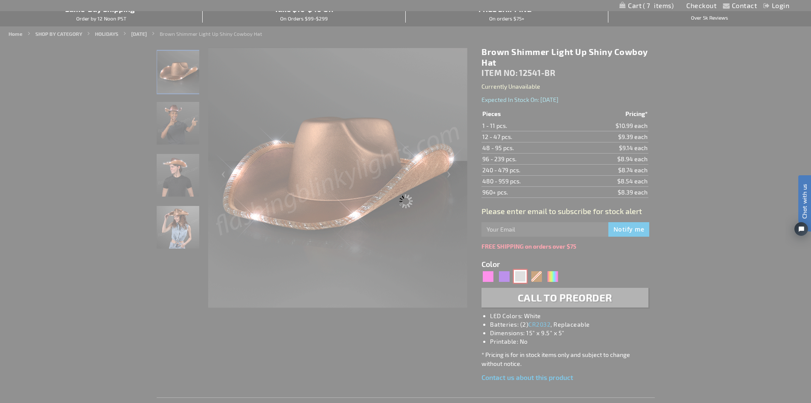
type input "12541-DKSL"
type input "Customize - Light Up Dark Silver Cowboy Hats - ITEM NO: 12541-DKSL"
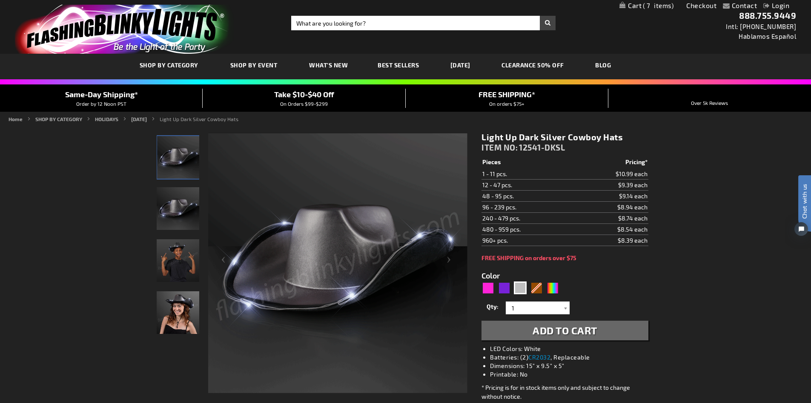
click at [635, 6] on link "My Cart 7 7 items" at bounding box center [647, 6] width 54 height 8
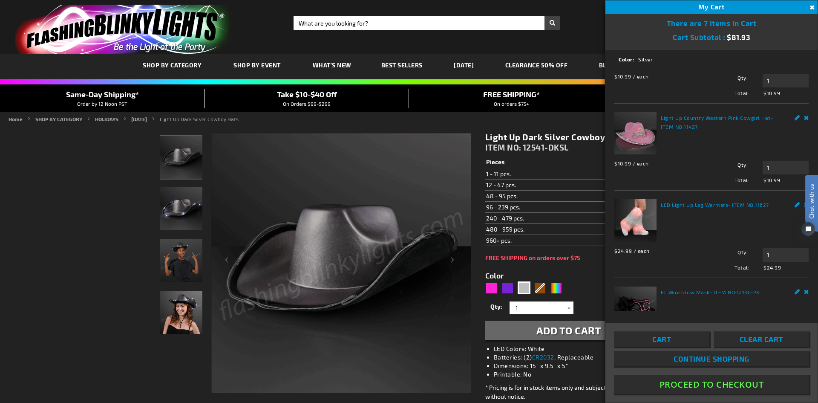
scroll to position [85, 0]
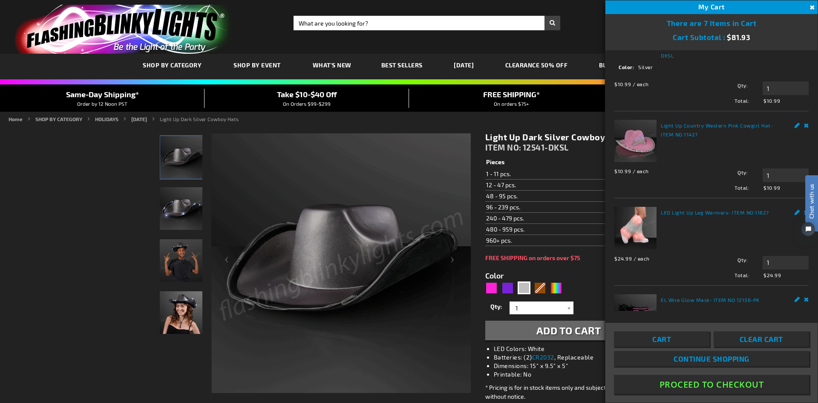
click at [675, 128] on link "Light Up Country Western Pink Cowgirl Hat" at bounding box center [716, 125] width 110 height 6
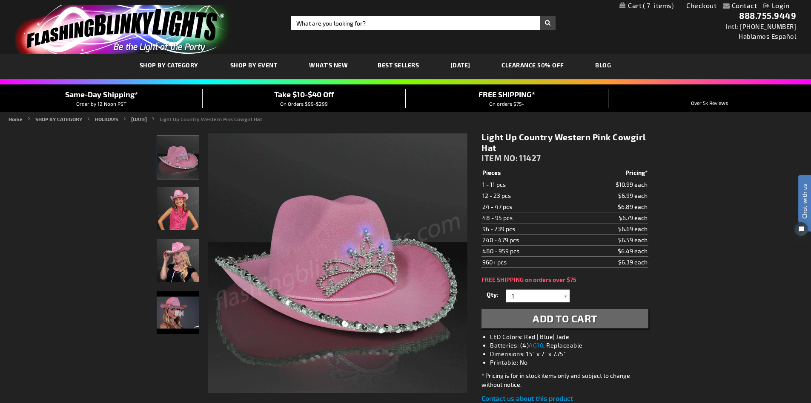
click at [467, 64] on link "[DATE]" at bounding box center [460, 65] width 33 height 29
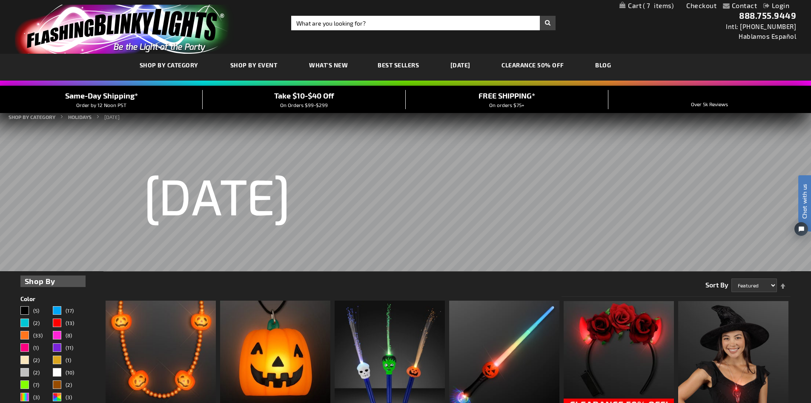
click at [400, 66] on span "Best Sellers" at bounding box center [398, 64] width 41 height 7
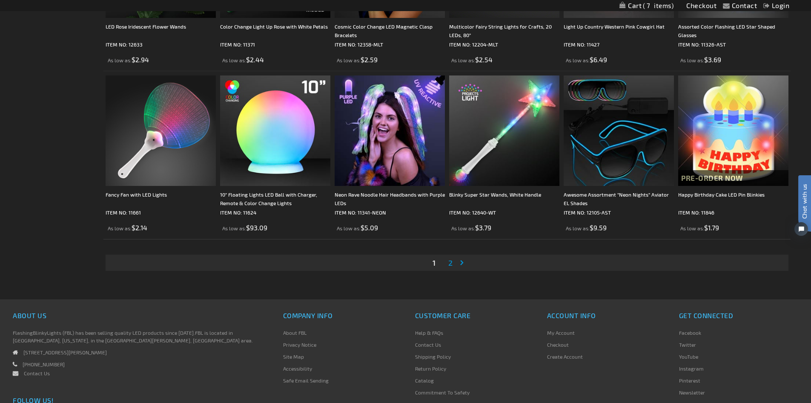
scroll to position [1789, 0]
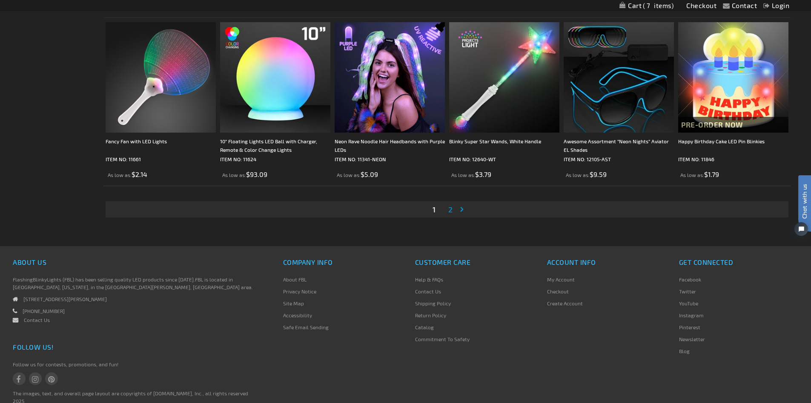
click at [453, 208] on link "Page 2" at bounding box center [451, 209] width 8 height 13
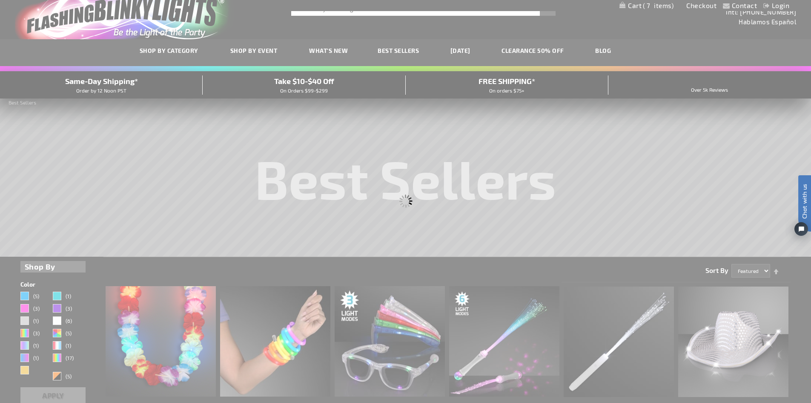
scroll to position [0, 0]
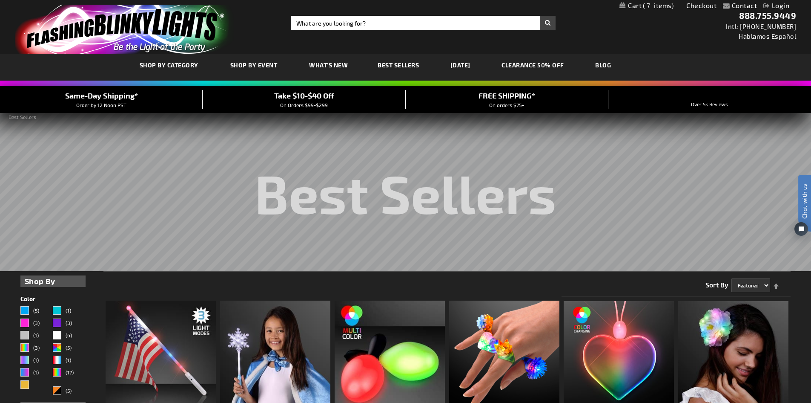
click at [472, 63] on link "[DATE]" at bounding box center [460, 65] width 33 height 29
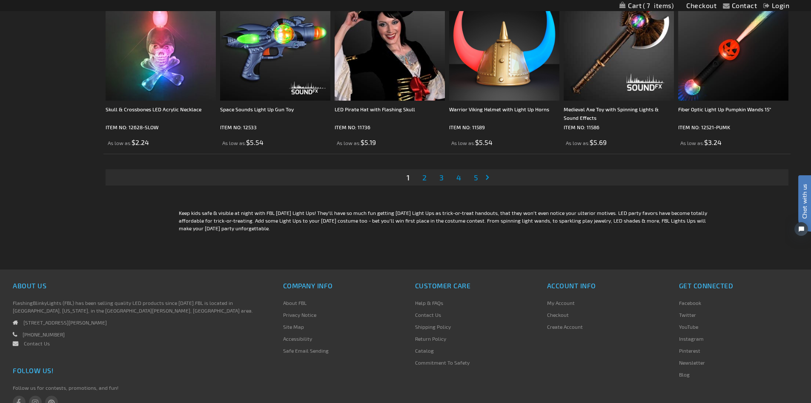
scroll to position [1874, 0]
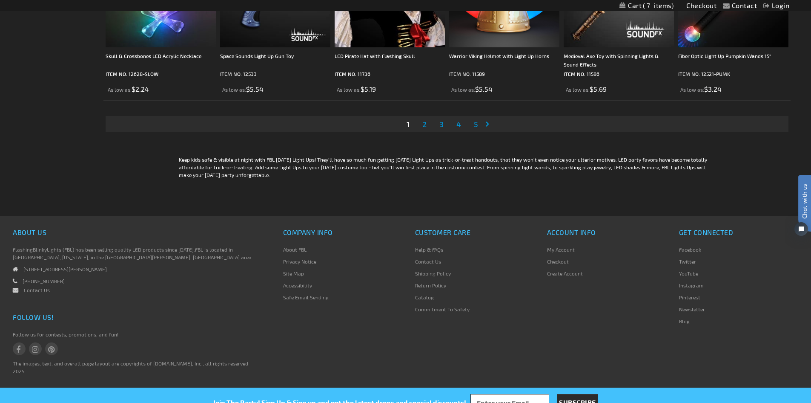
click at [476, 124] on span "5" at bounding box center [476, 123] width 4 height 9
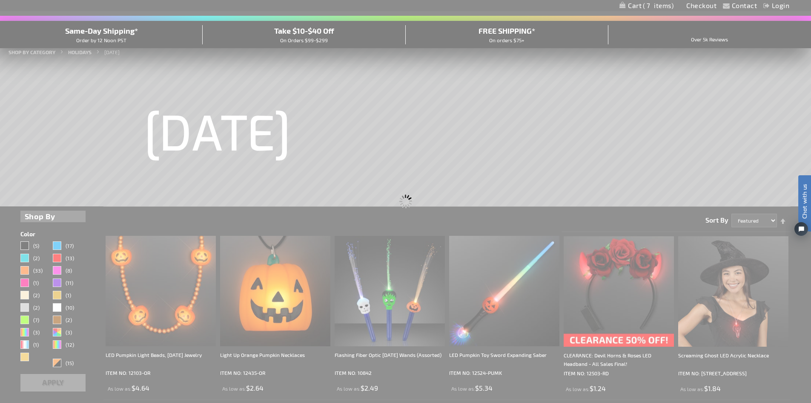
scroll to position [10, 0]
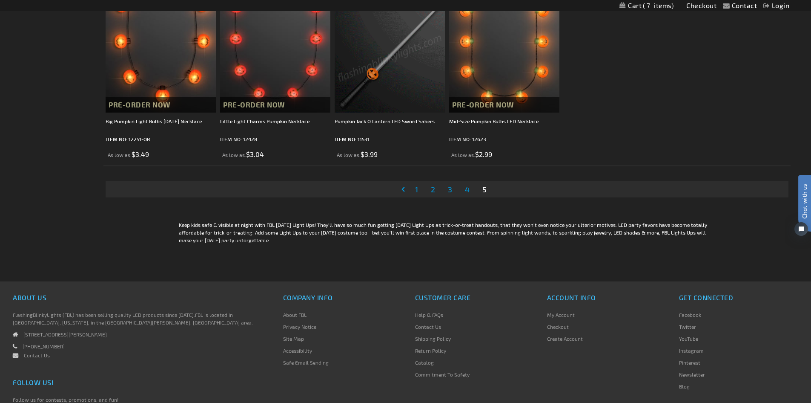
scroll to position [1150, 0]
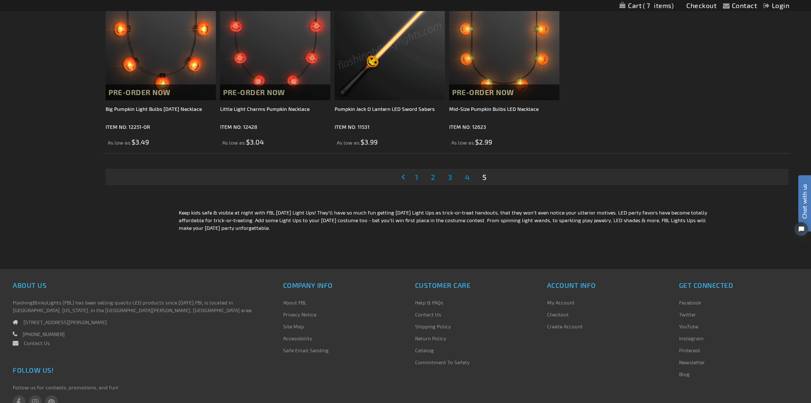
click at [465, 179] on span "4" at bounding box center [467, 176] width 5 height 9
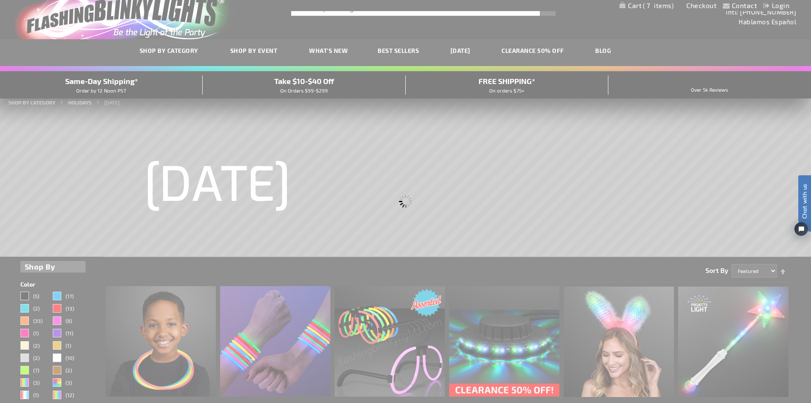
scroll to position [0, 0]
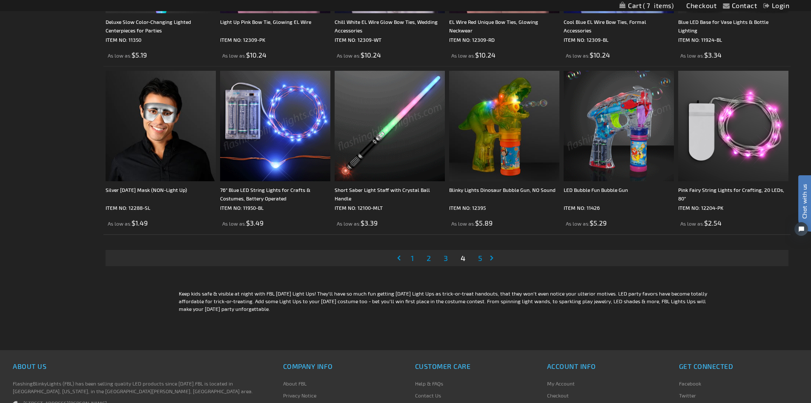
scroll to position [1746, 0]
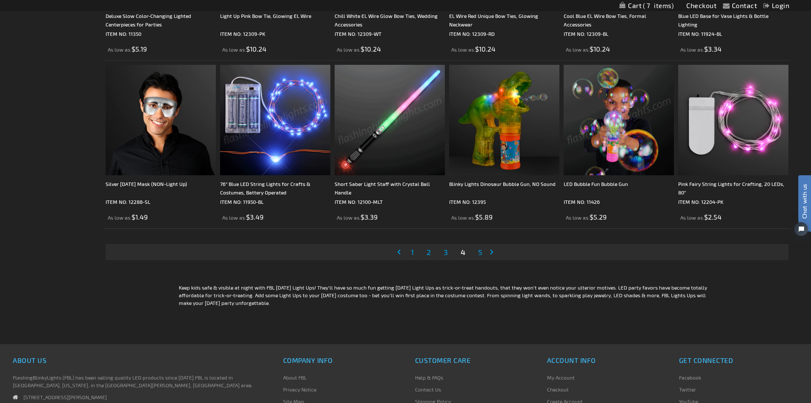
click at [413, 251] on span "1" at bounding box center [412, 251] width 3 height 9
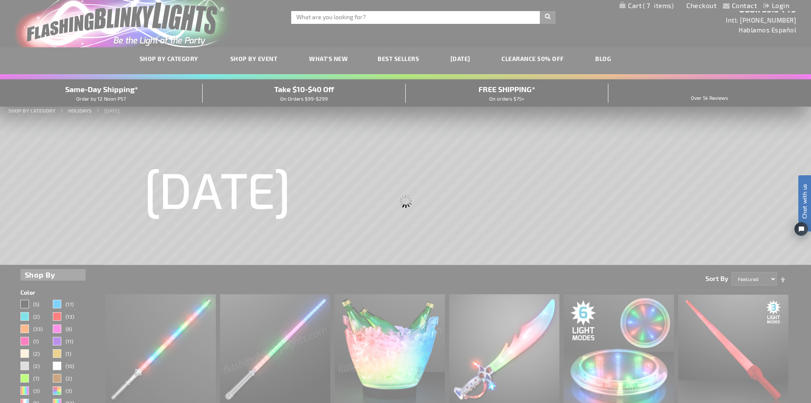
scroll to position [1, 0]
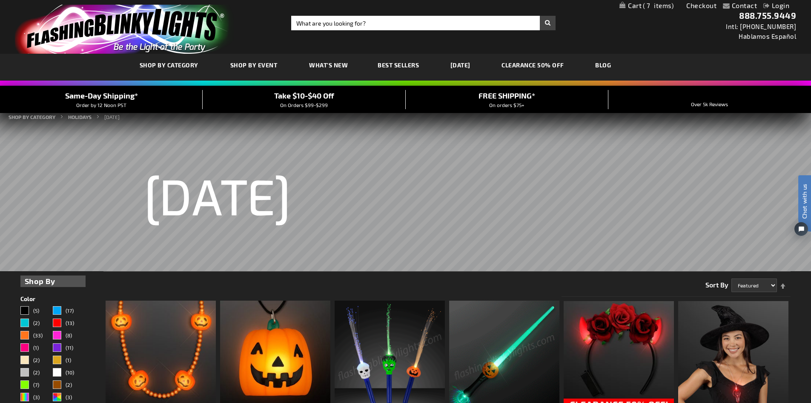
click at [331, 65] on span "What's New" at bounding box center [328, 64] width 39 height 7
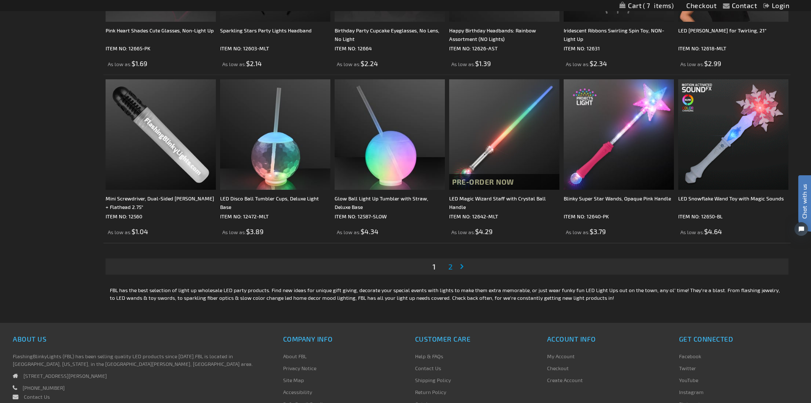
scroll to position [1619, 0]
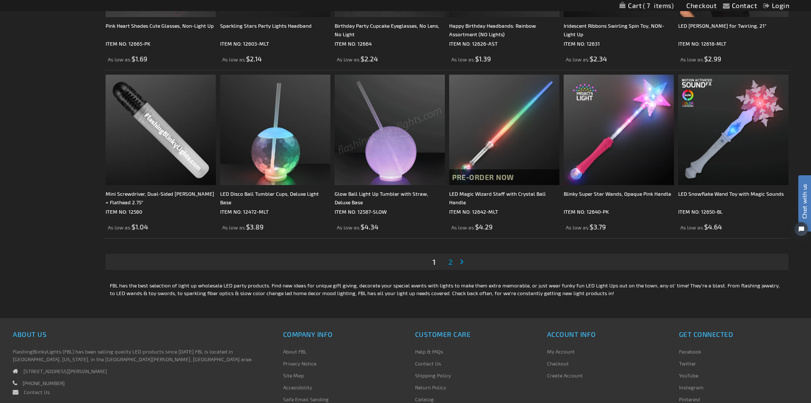
click at [452, 261] on span "2" at bounding box center [451, 261] width 4 height 9
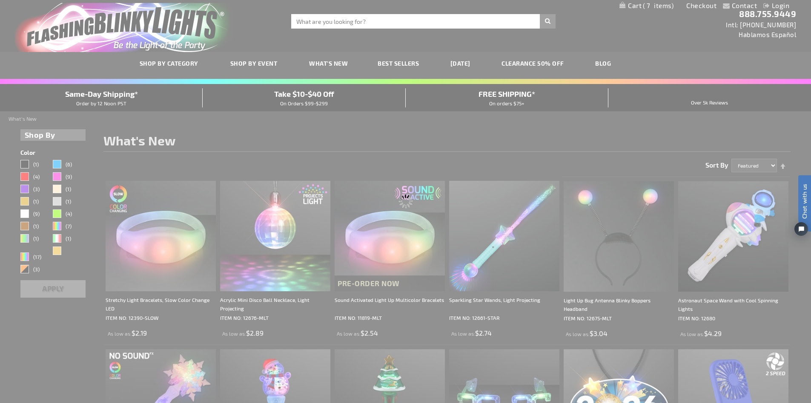
scroll to position [0, 0]
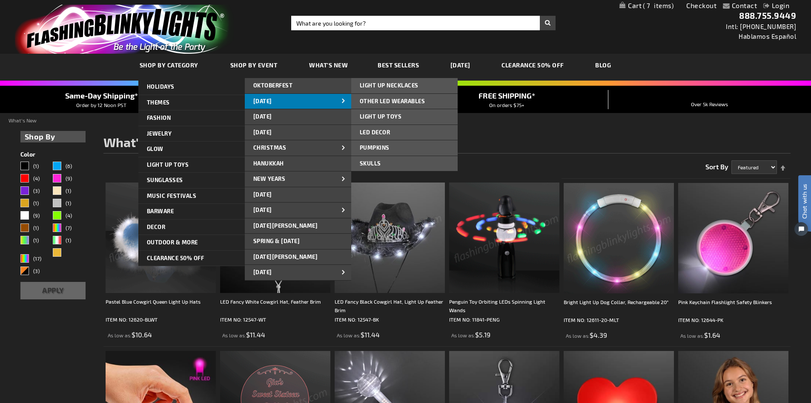
click at [272, 102] on span "[DATE]" at bounding box center [262, 101] width 19 height 7
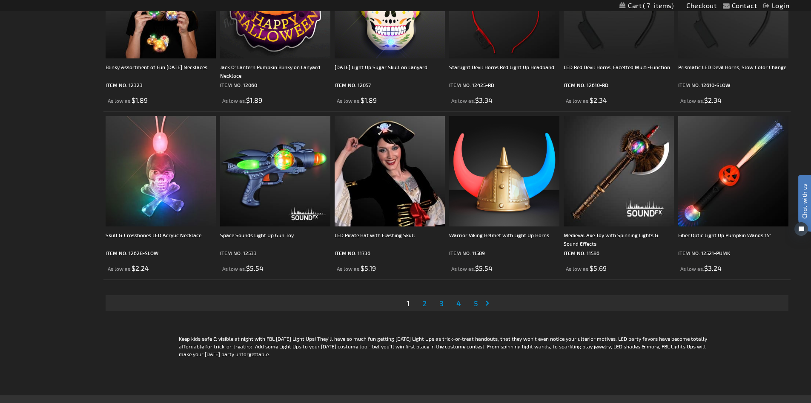
scroll to position [1704, 0]
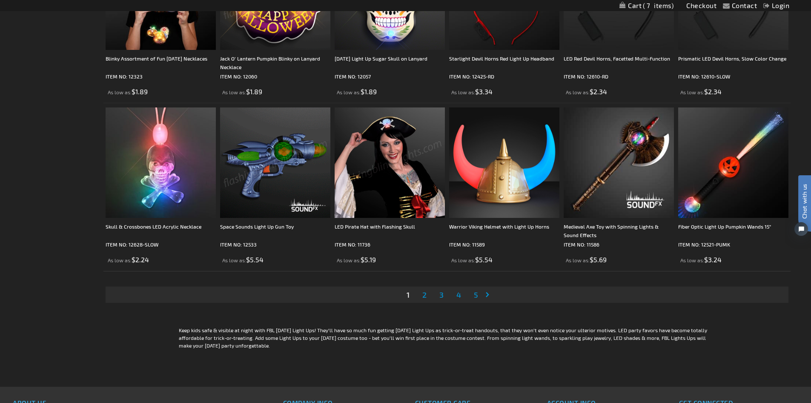
click at [425, 296] on span "2" at bounding box center [425, 294] width 4 height 9
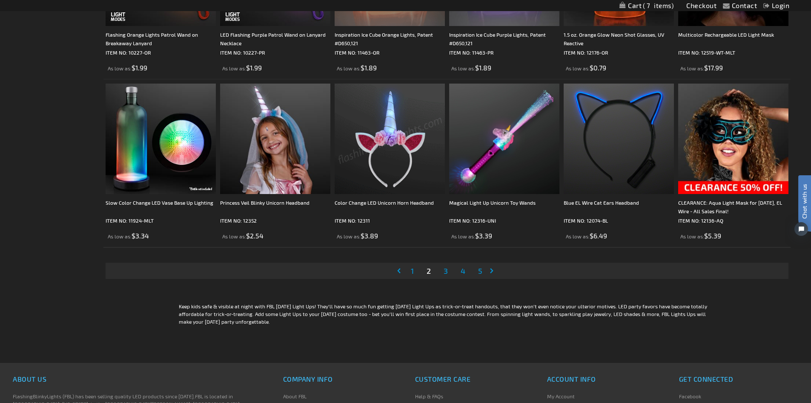
scroll to position [1746, 0]
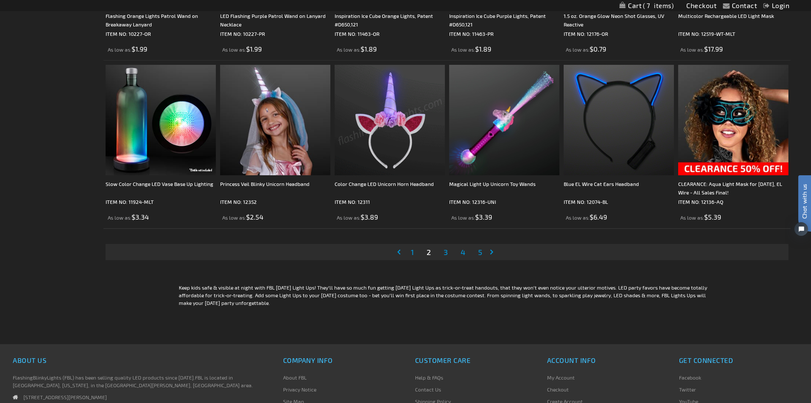
click at [446, 251] on span "3" at bounding box center [446, 251] width 4 height 9
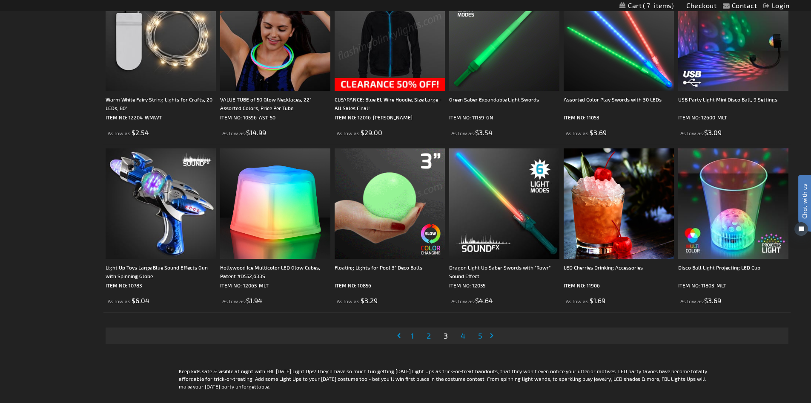
scroll to position [1704, 0]
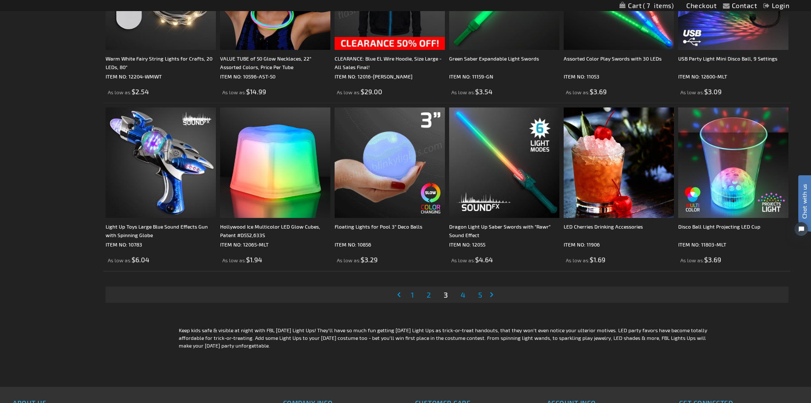
click at [463, 296] on span "4" at bounding box center [463, 294] width 5 height 9
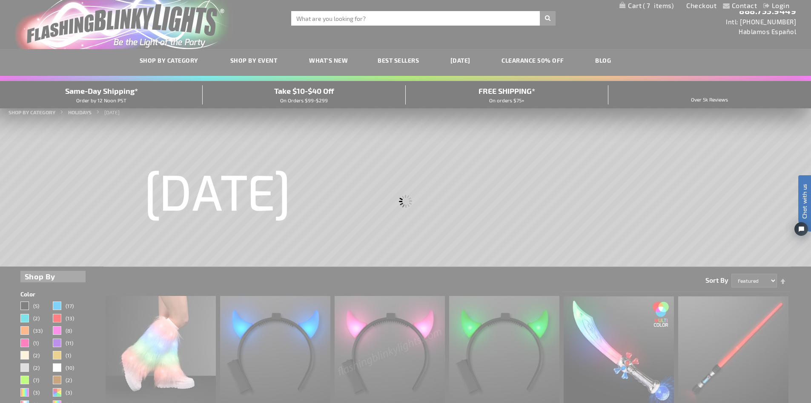
scroll to position [0, 0]
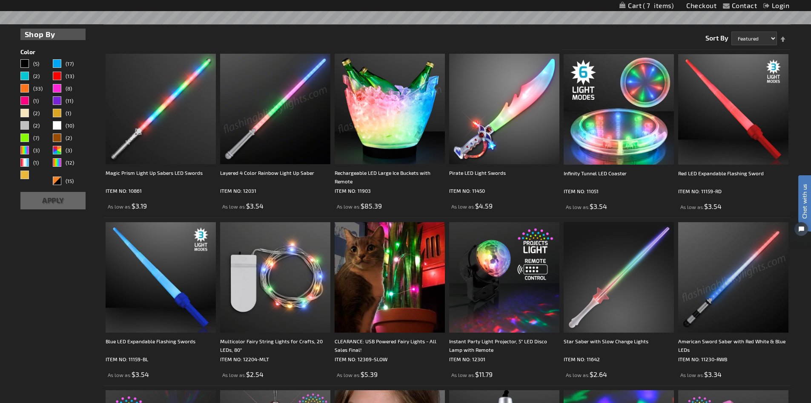
scroll to position [256, 0]
